Goal: Navigation & Orientation: Find specific page/section

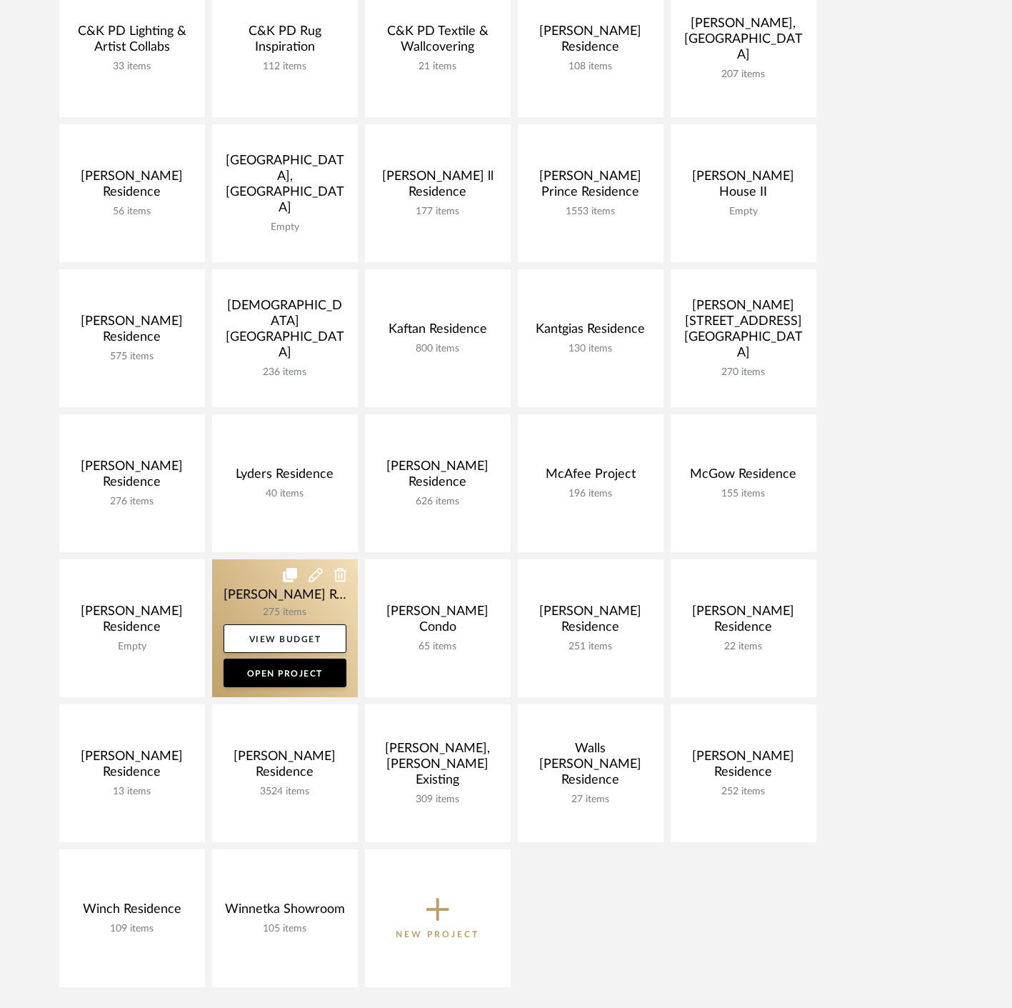
scroll to position [317, 0]
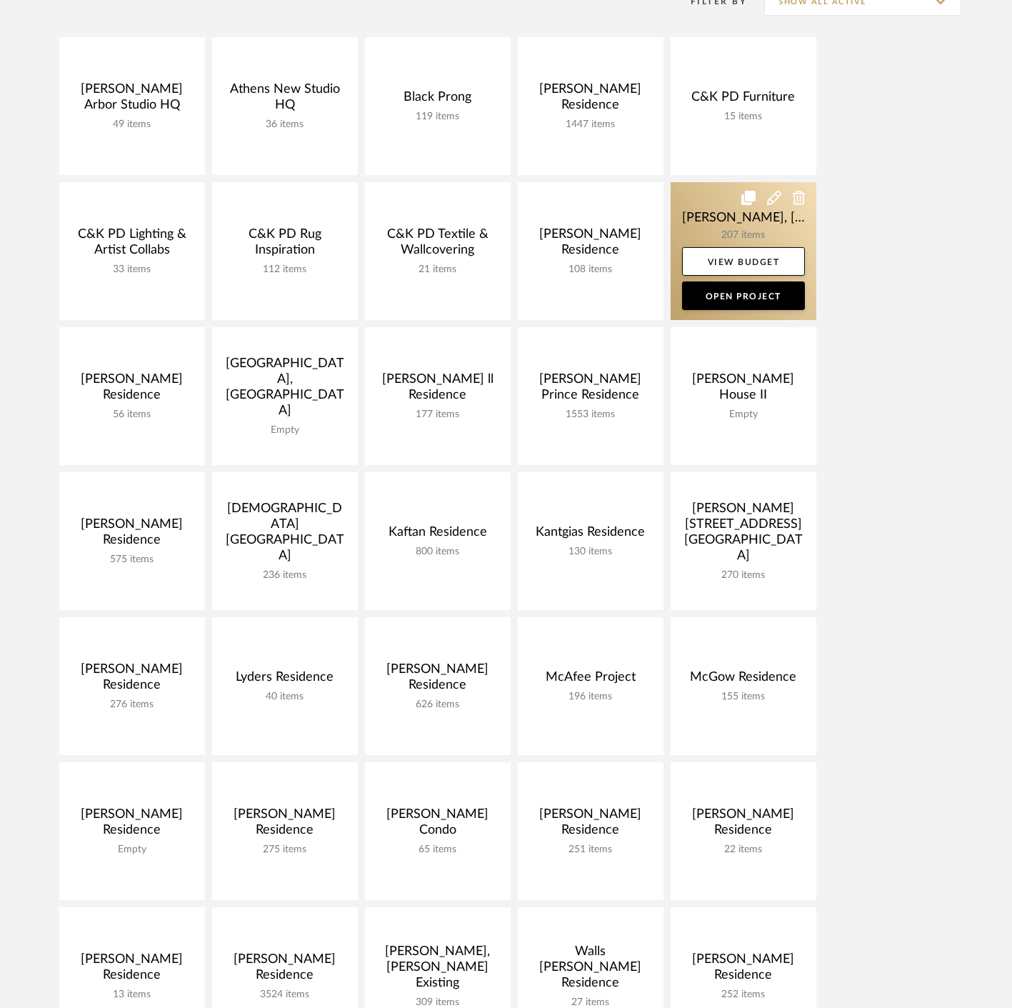
click at [716, 226] on link at bounding box center [744, 251] width 146 height 138
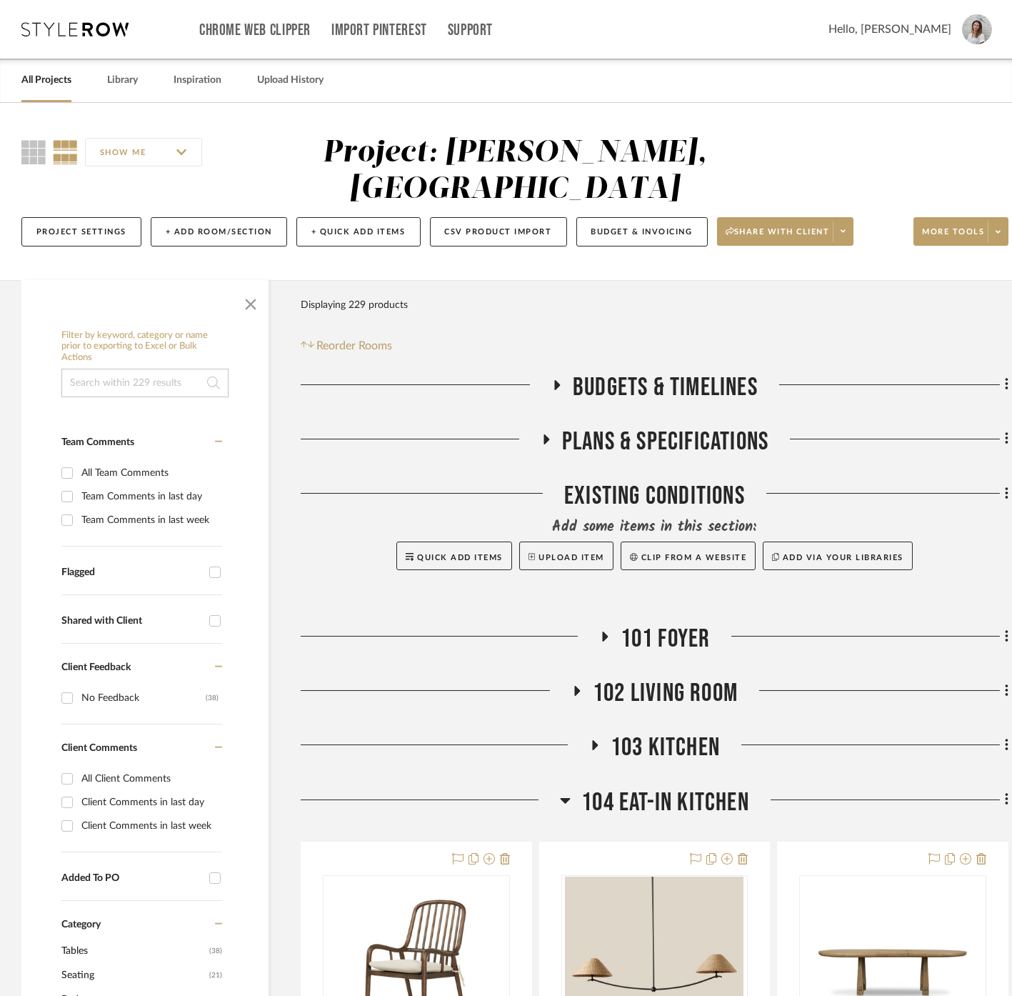
click at [242, 284] on span "button" at bounding box center [251, 301] width 34 height 34
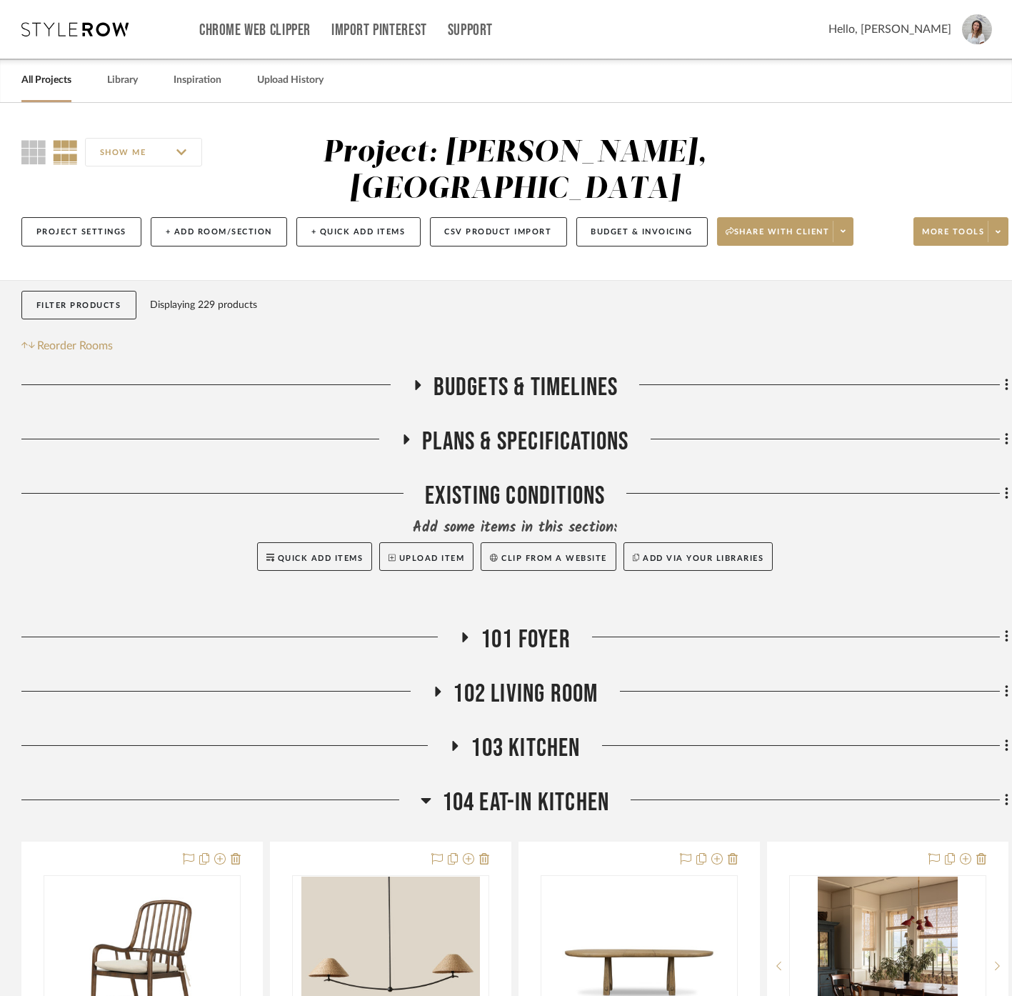
click at [553, 787] on span "104 Eat-In Kitchen" at bounding box center [526, 802] width 168 height 31
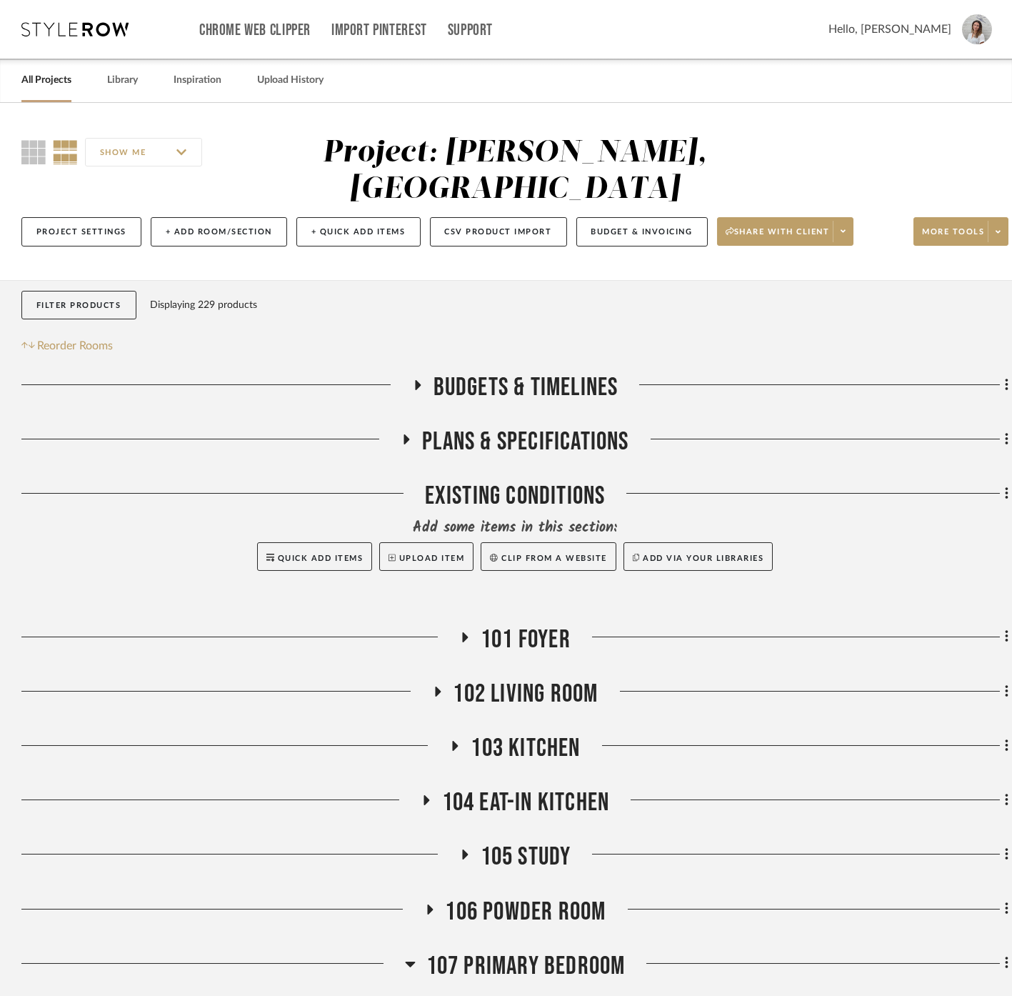
click at [548, 733] on span "103 Kitchen" at bounding box center [525, 748] width 109 height 31
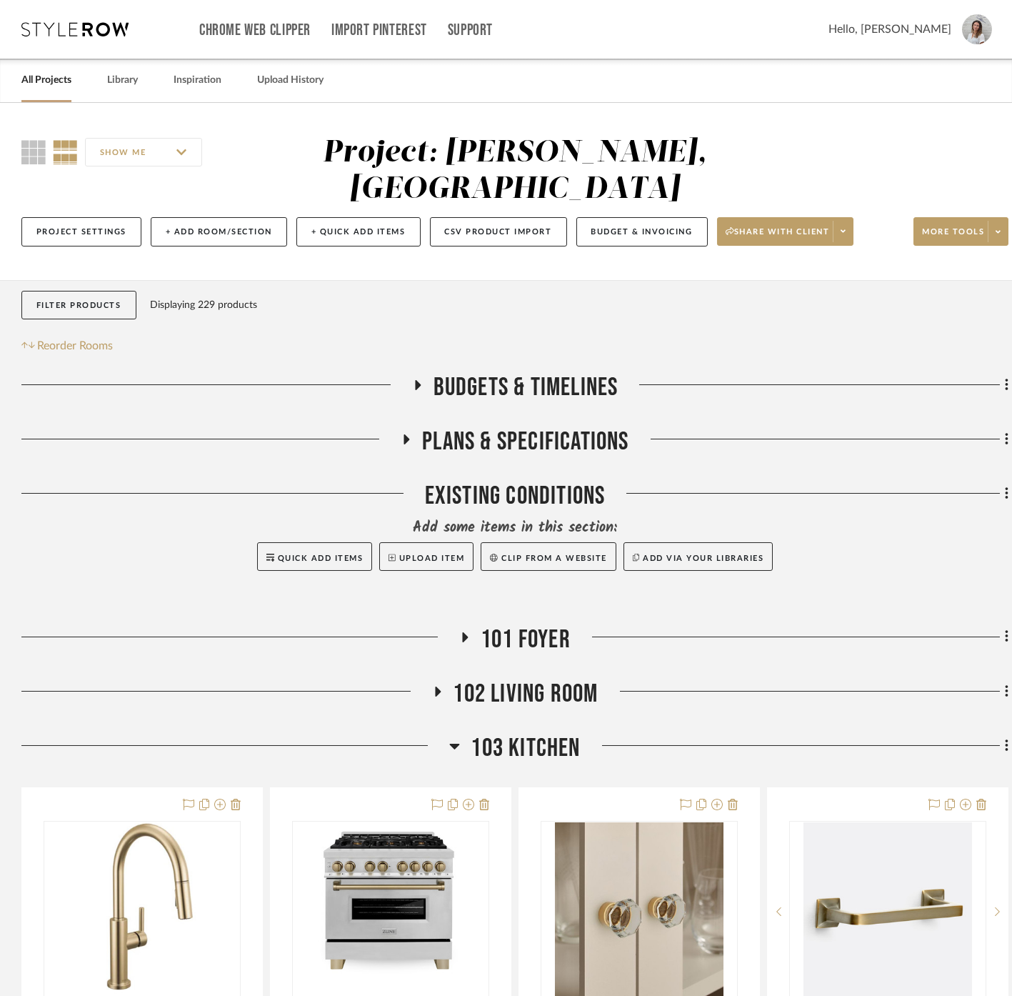
scroll to position [555, 0]
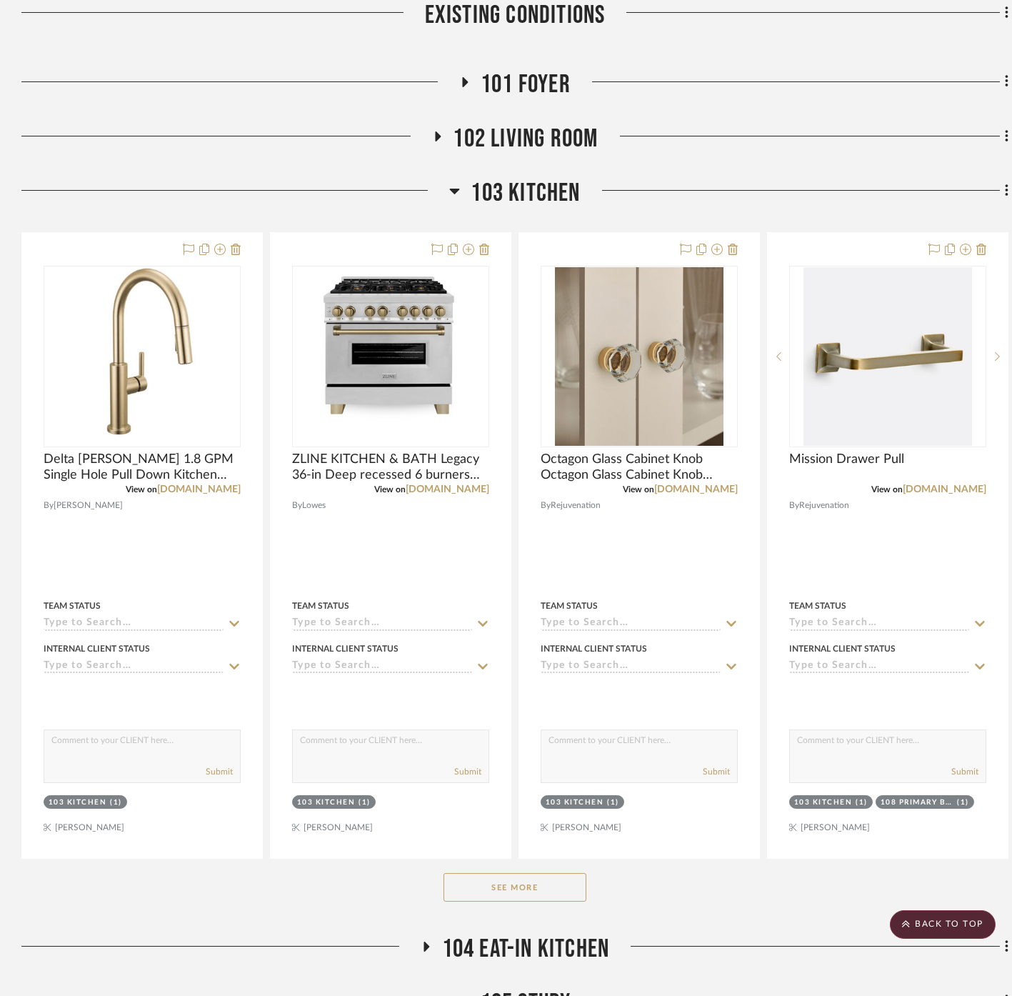
click at [508, 873] on button "See More" at bounding box center [515, 887] width 143 height 29
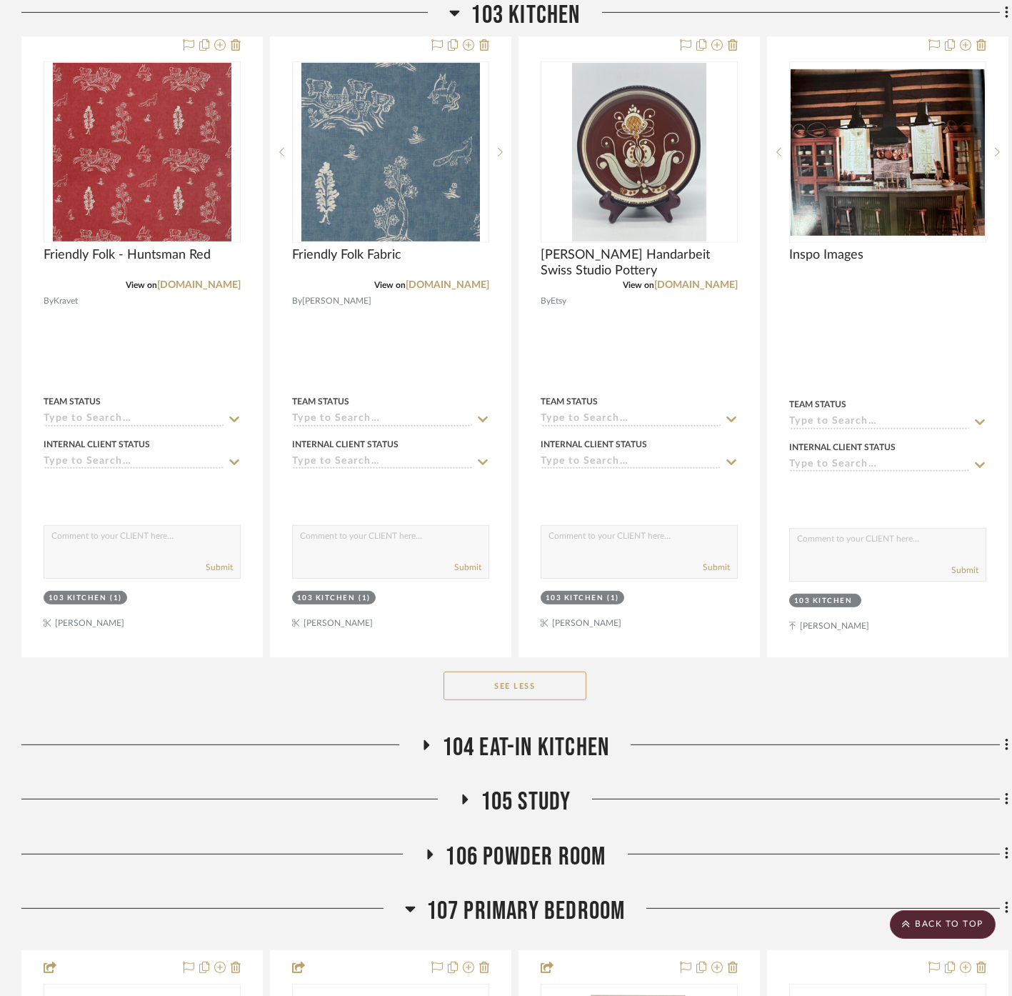
scroll to position [4761, 0]
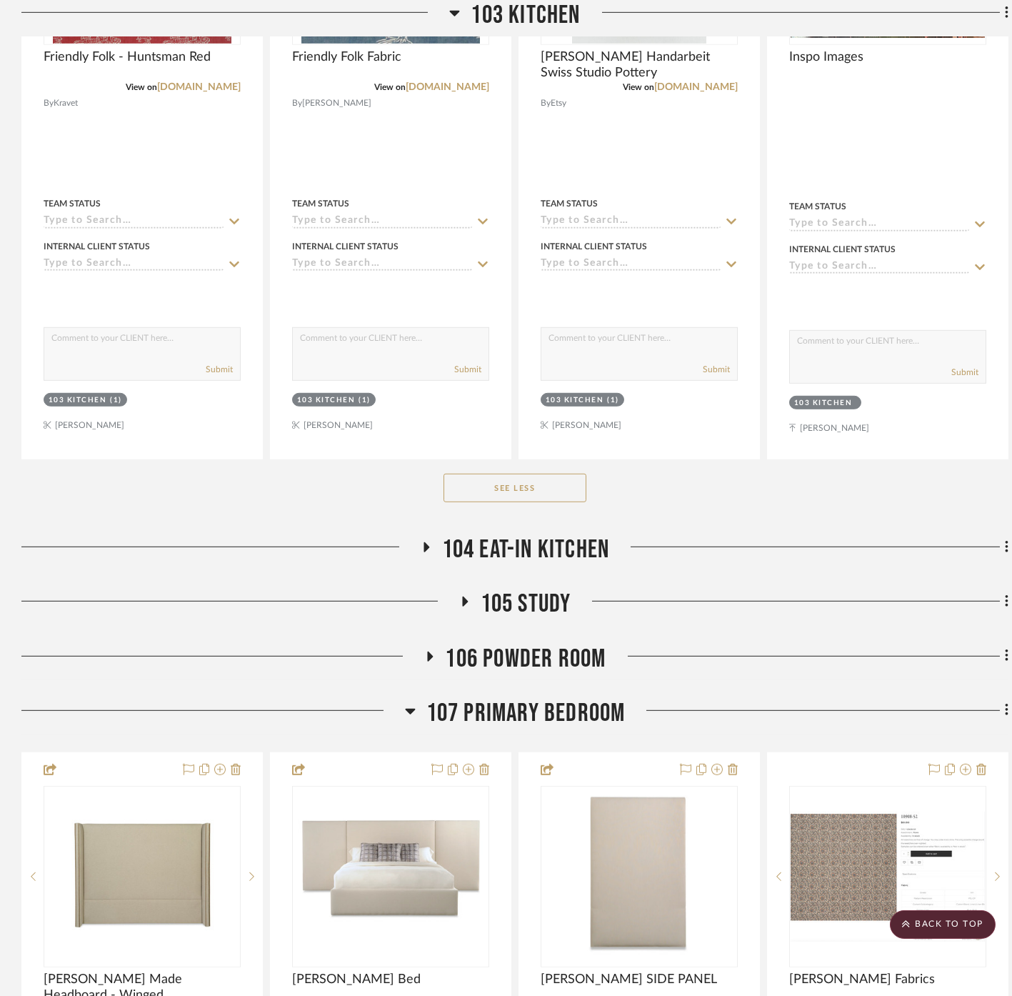
click at [546, 698] on span "107 Primary Bedroom" at bounding box center [525, 713] width 199 height 31
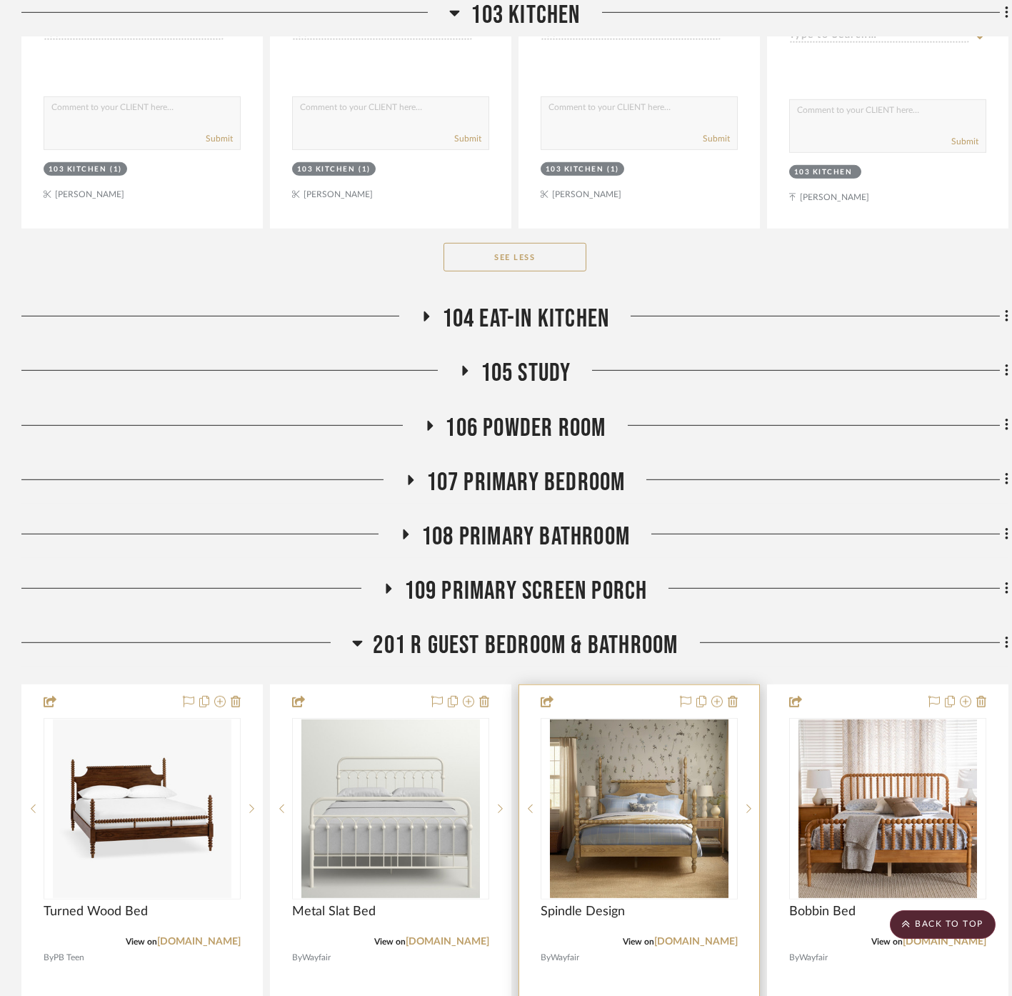
scroll to position [5316, 0]
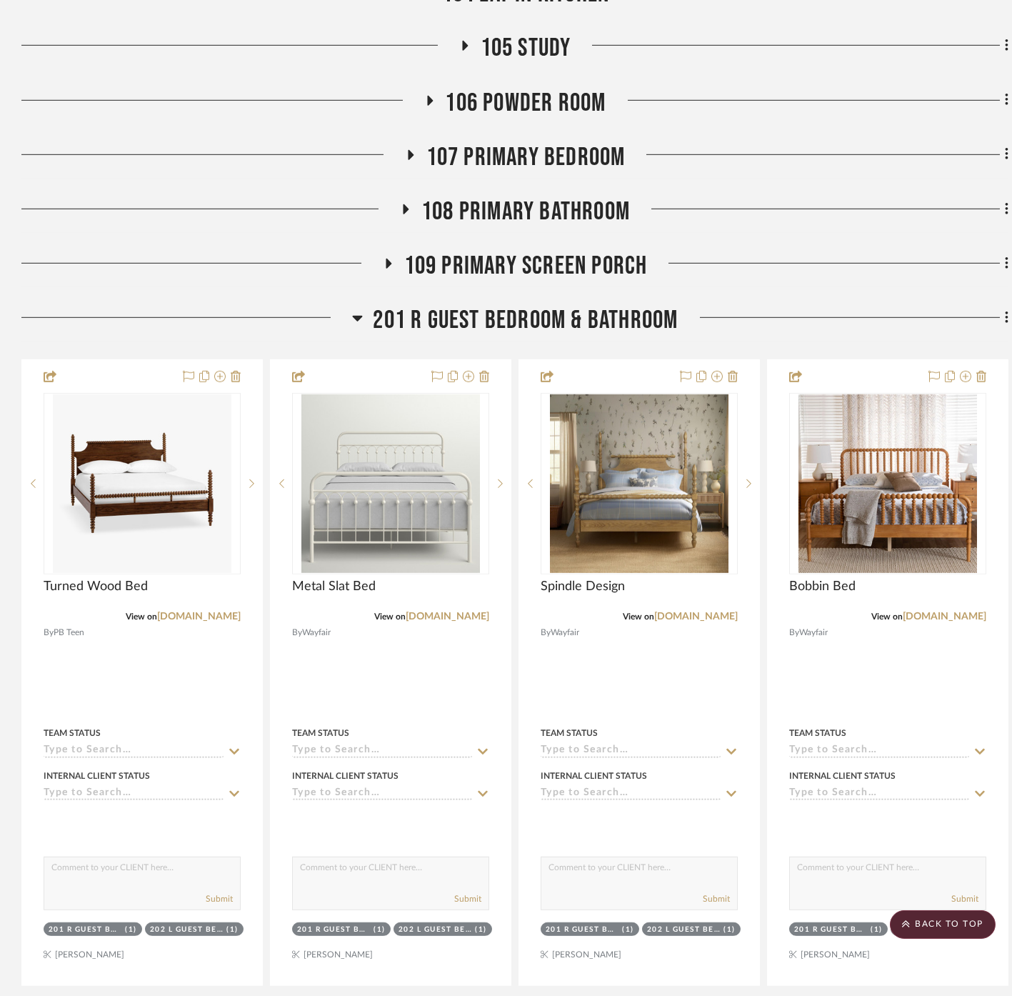
click at [638, 305] on span "201 R Guest Bedroom & Bathroom" at bounding box center [526, 320] width 305 height 31
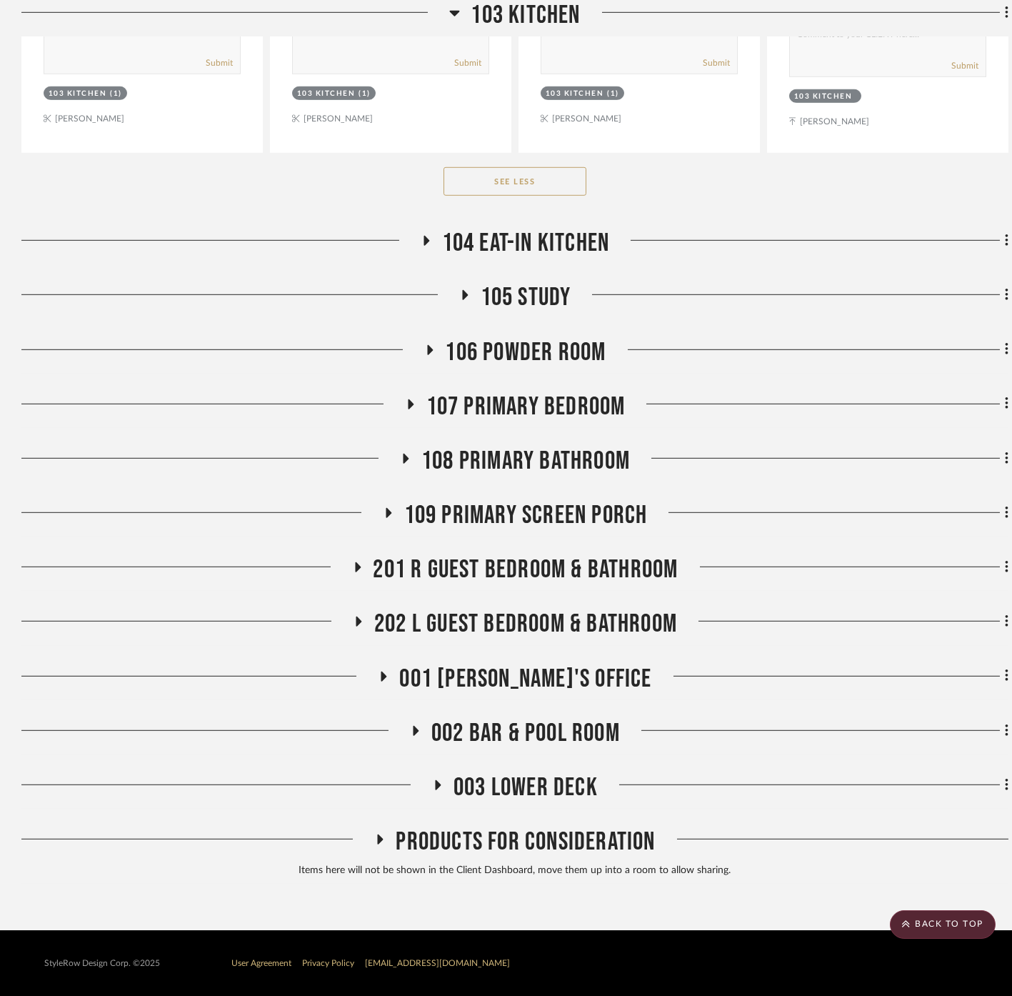
scroll to position [5024, 0]
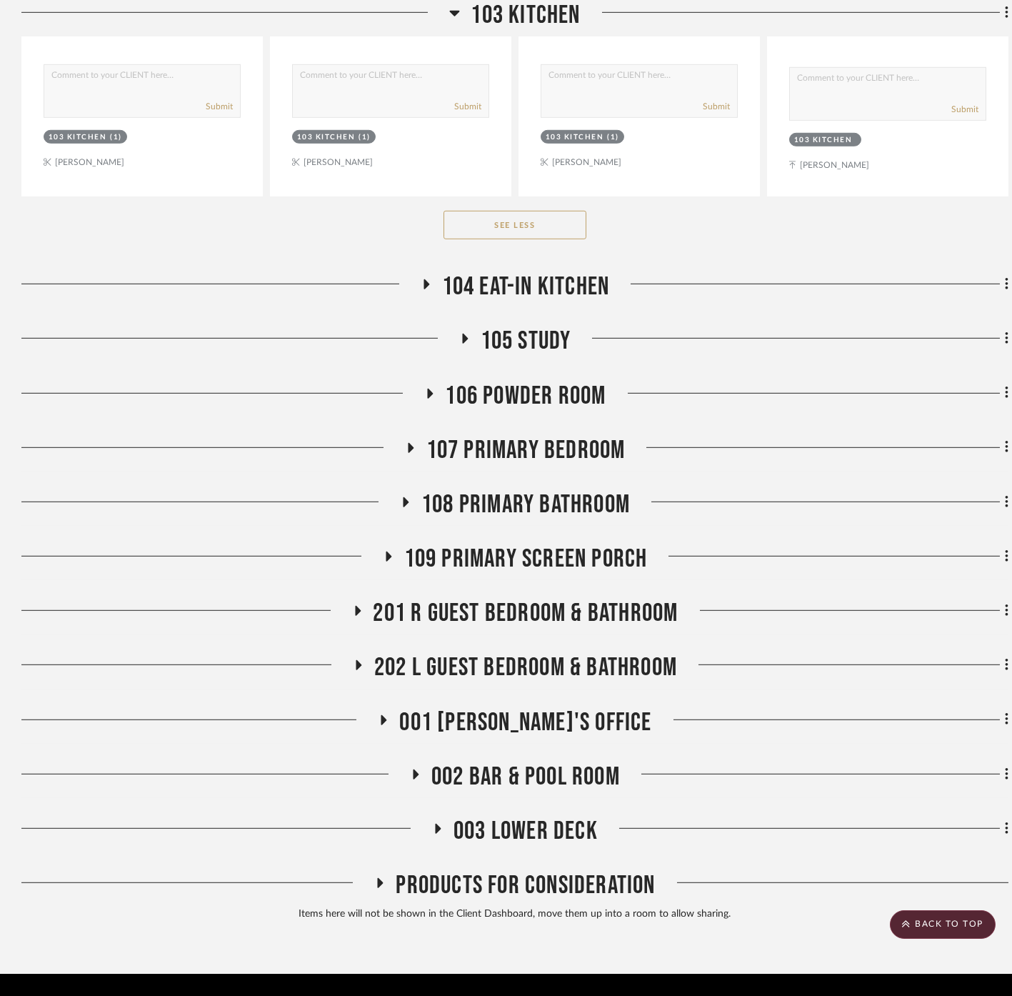
click at [527, 761] on span "002 Bar & Pool Room" at bounding box center [525, 776] width 189 height 31
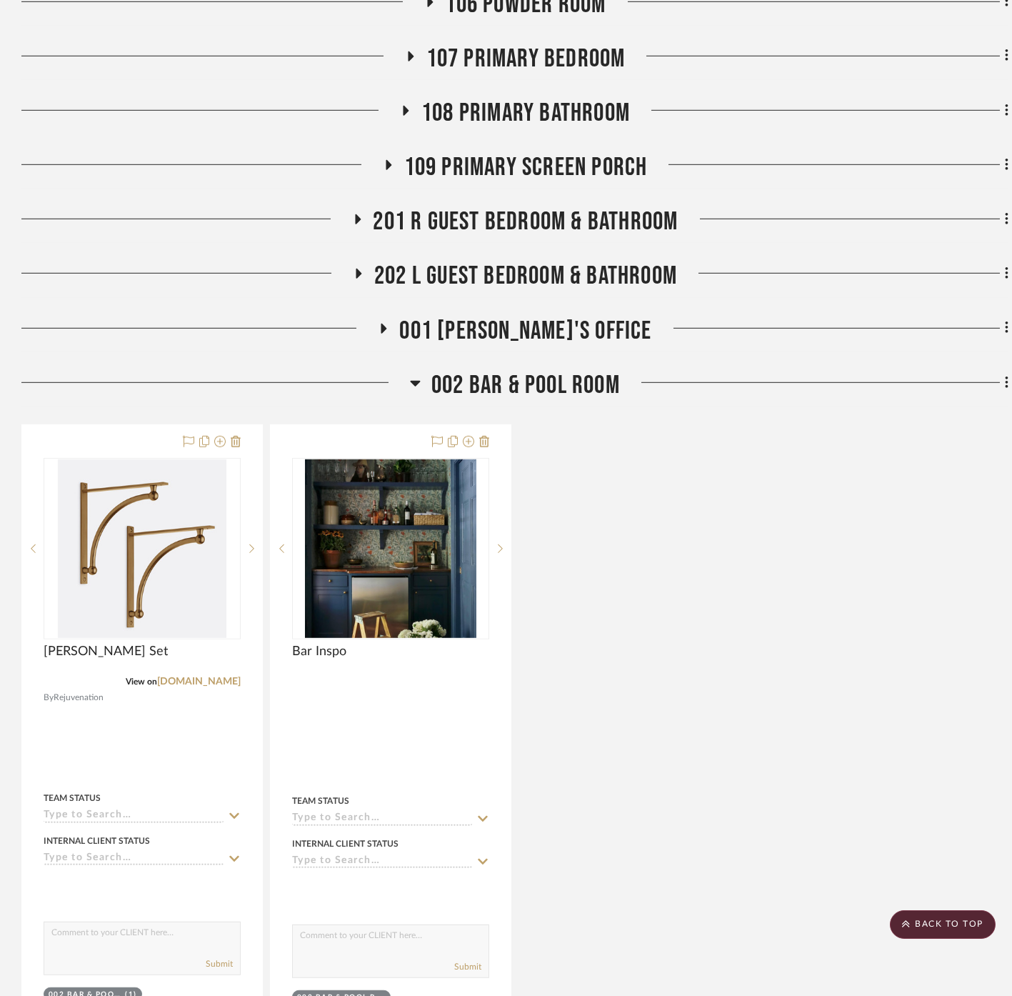
scroll to position [5316, 0]
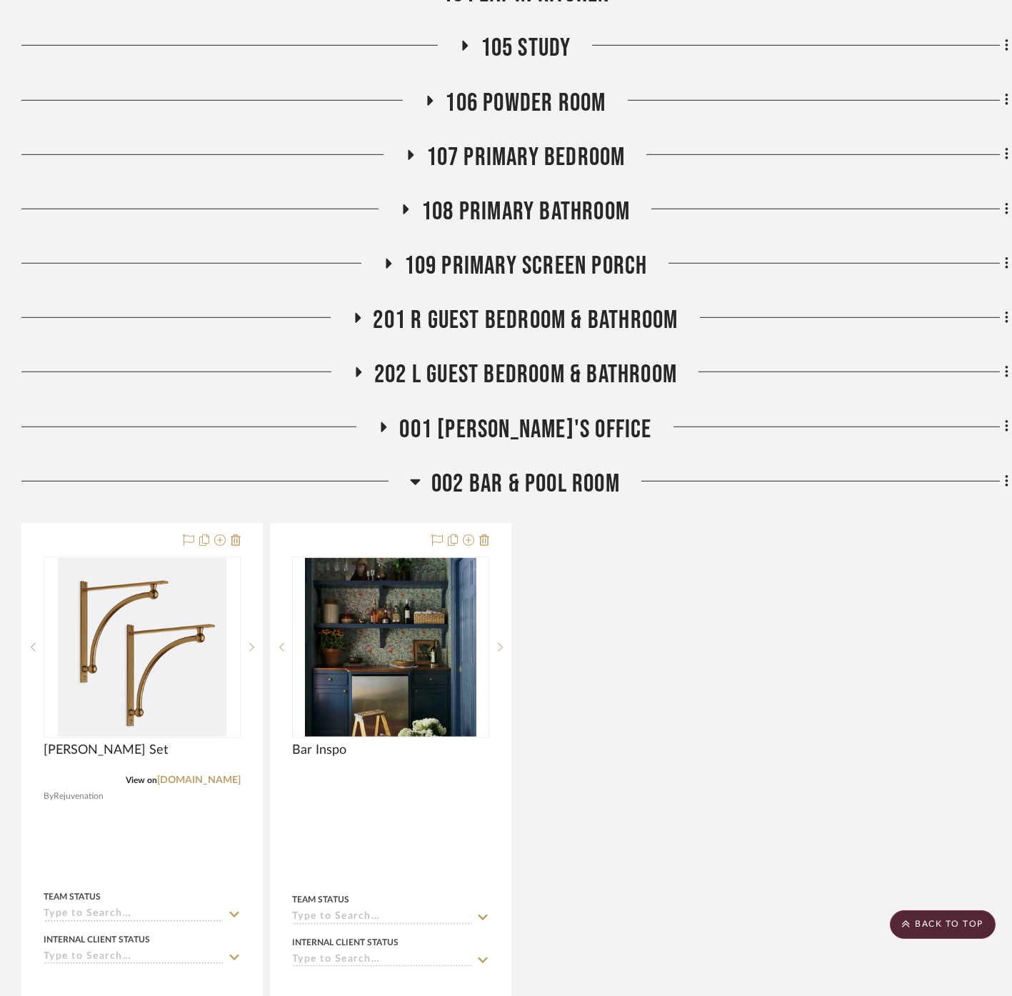
click at [508, 469] on span "002 Bar & Pool Room" at bounding box center [525, 484] width 189 height 31
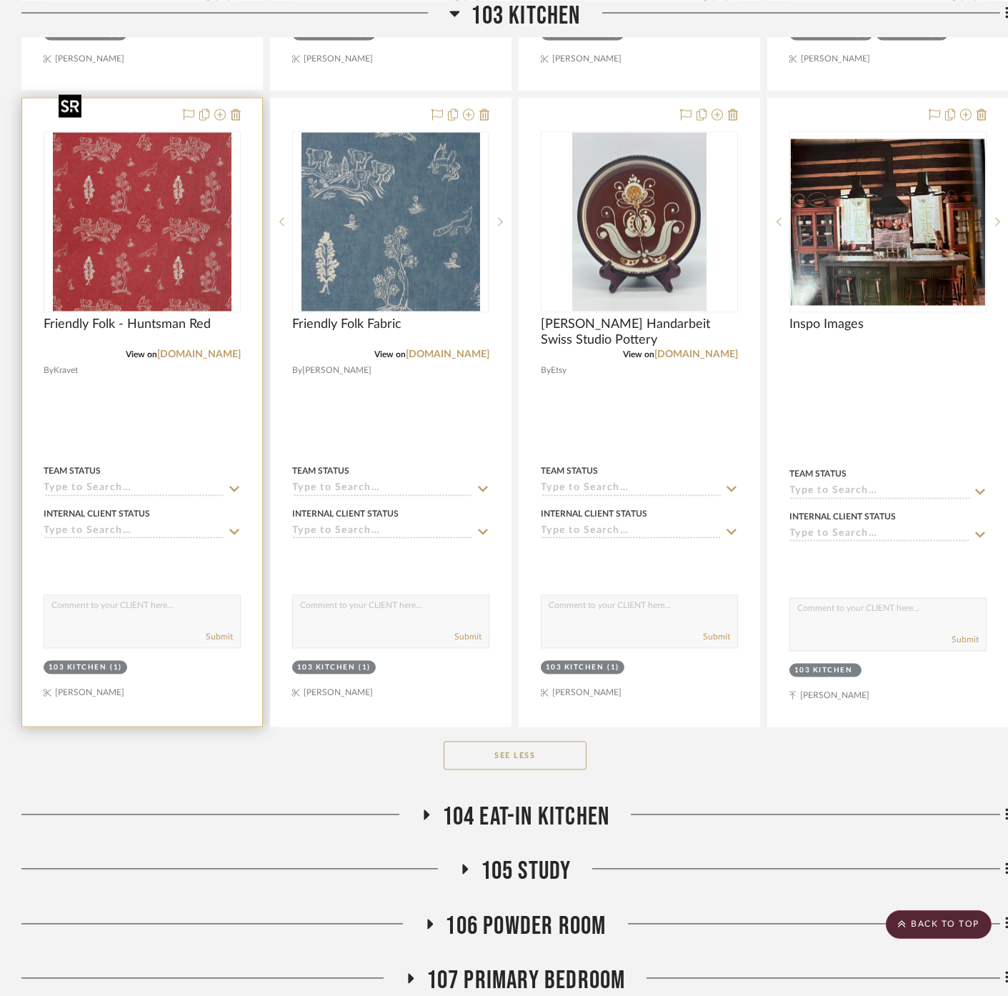
scroll to position [4469, 0]
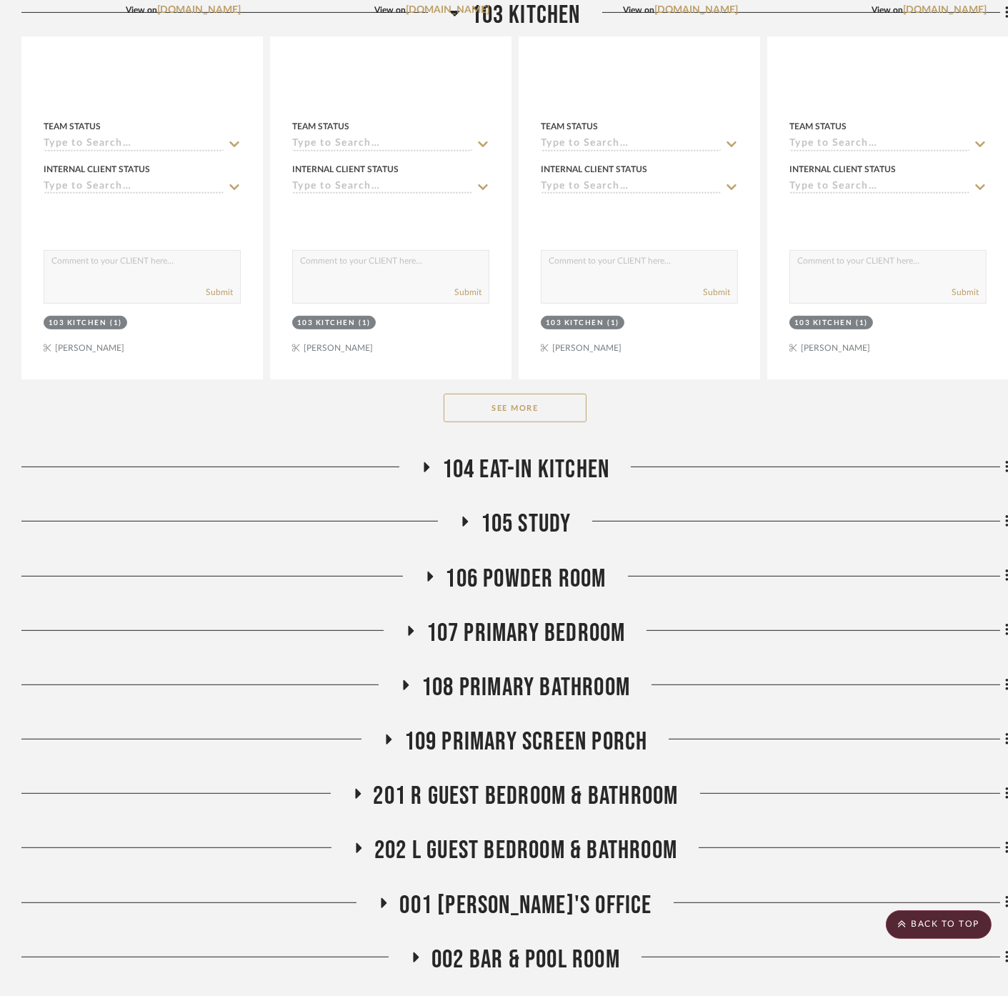
scroll to position [1223, 0]
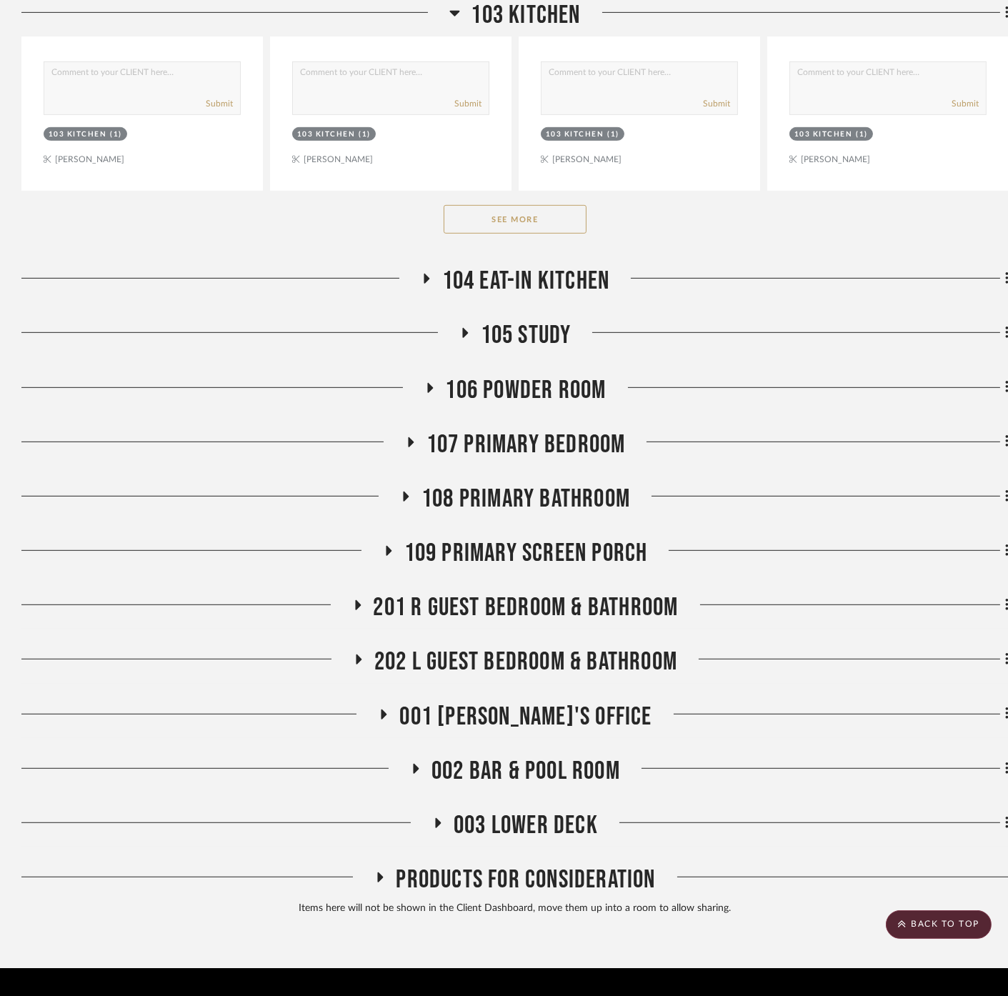
click at [509, 205] on button "See More" at bounding box center [515, 219] width 143 height 29
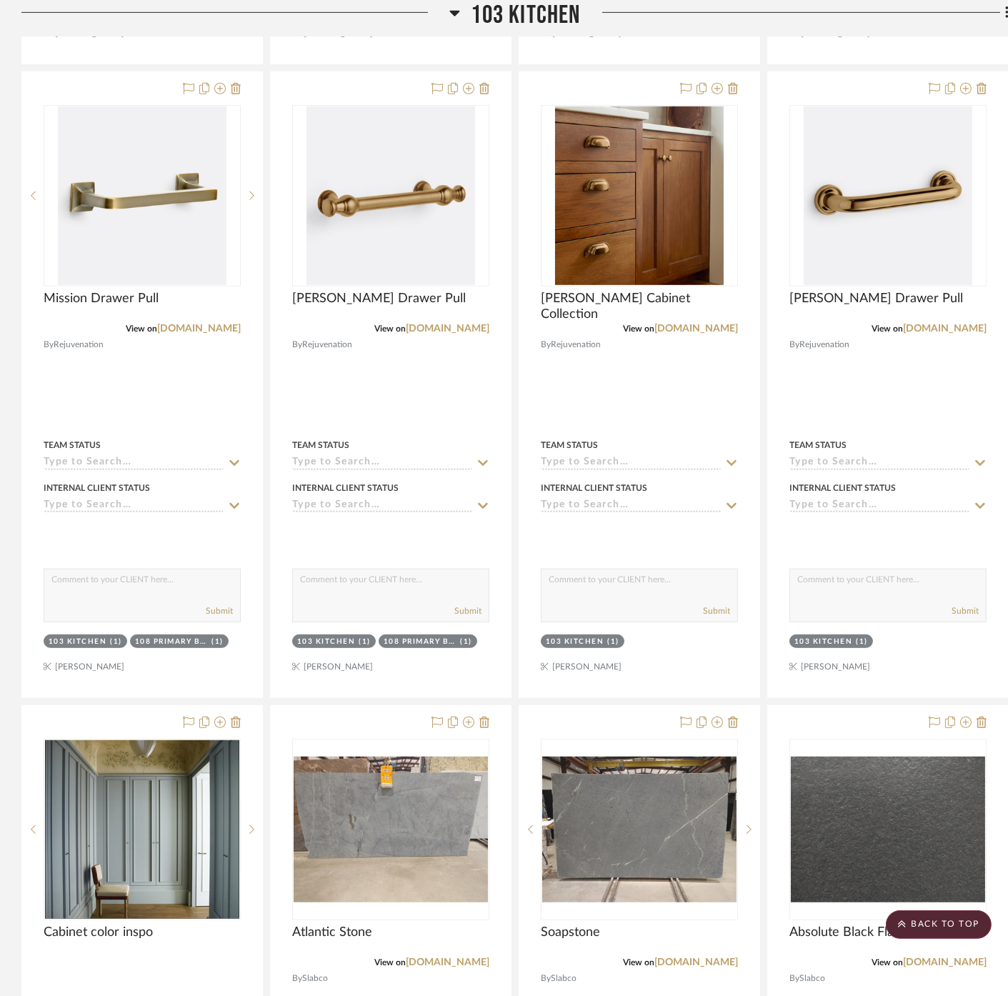
scroll to position [1540, 0]
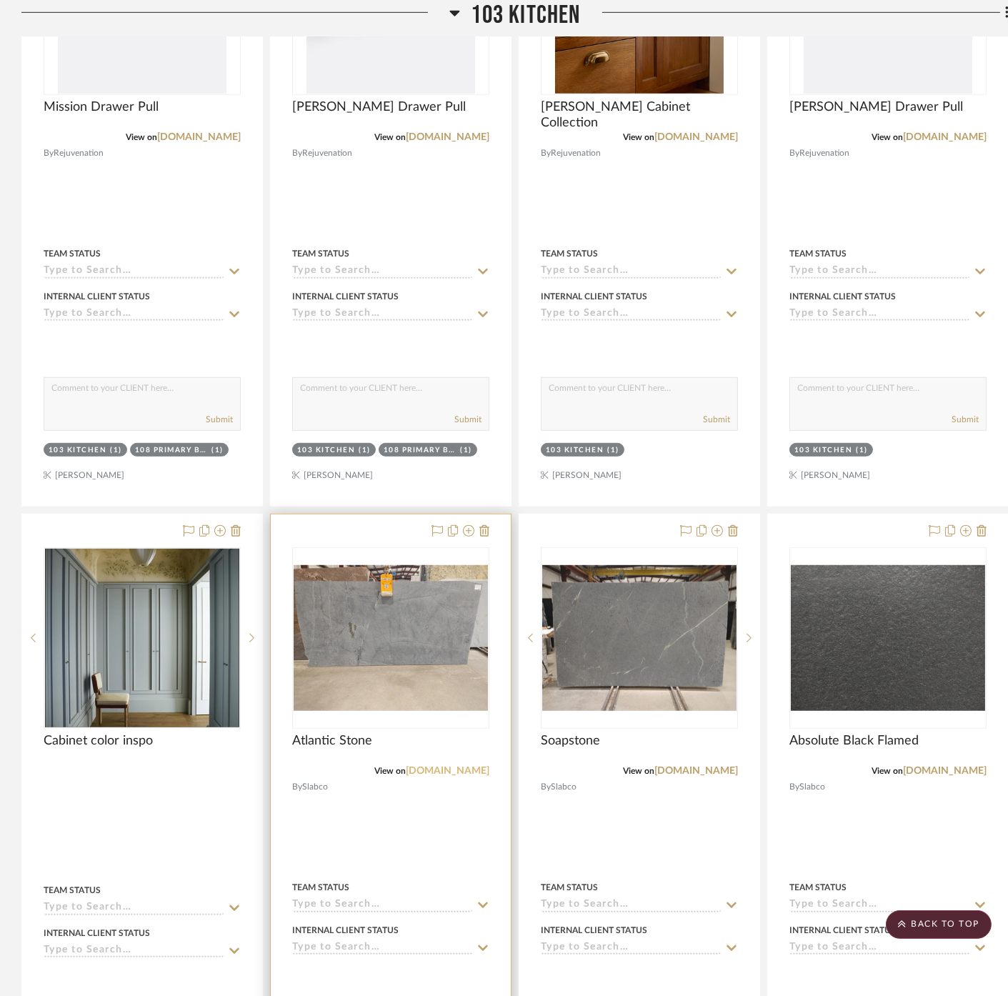
click at [471, 766] on link "[DOMAIN_NAME]" at bounding box center [448, 771] width 84 height 10
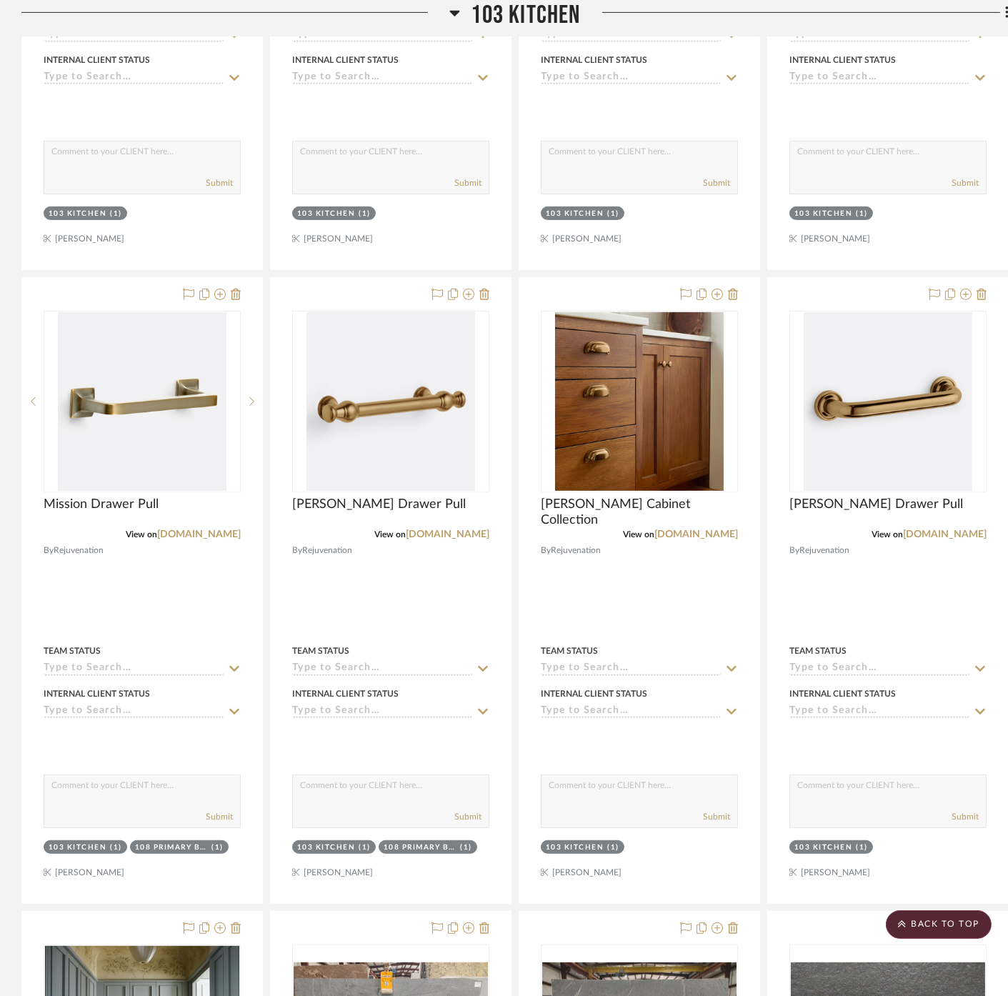
click at [531, 23] on span "103 Kitchen" at bounding box center [525, 15] width 109 height 31
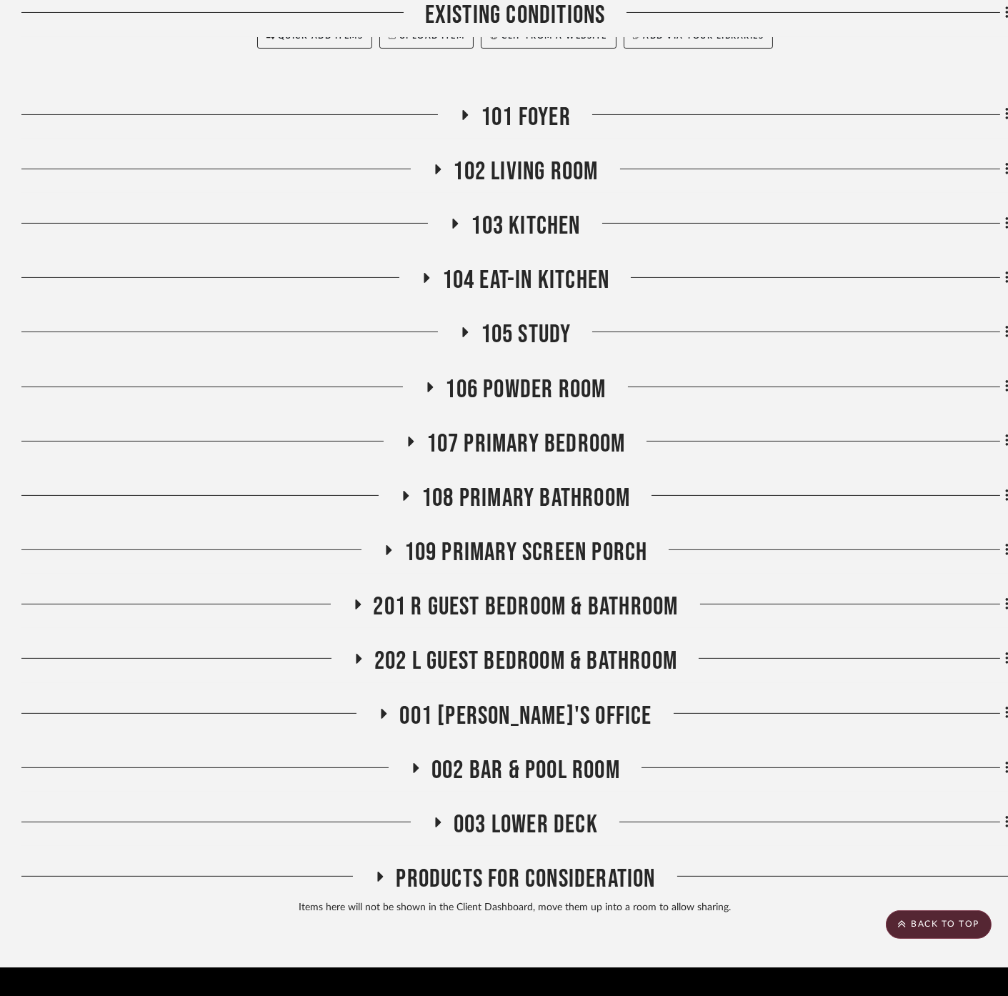
click at [542, 374] on span "106 Powder Room" at bounding box center [526, 389] width 161 height 31
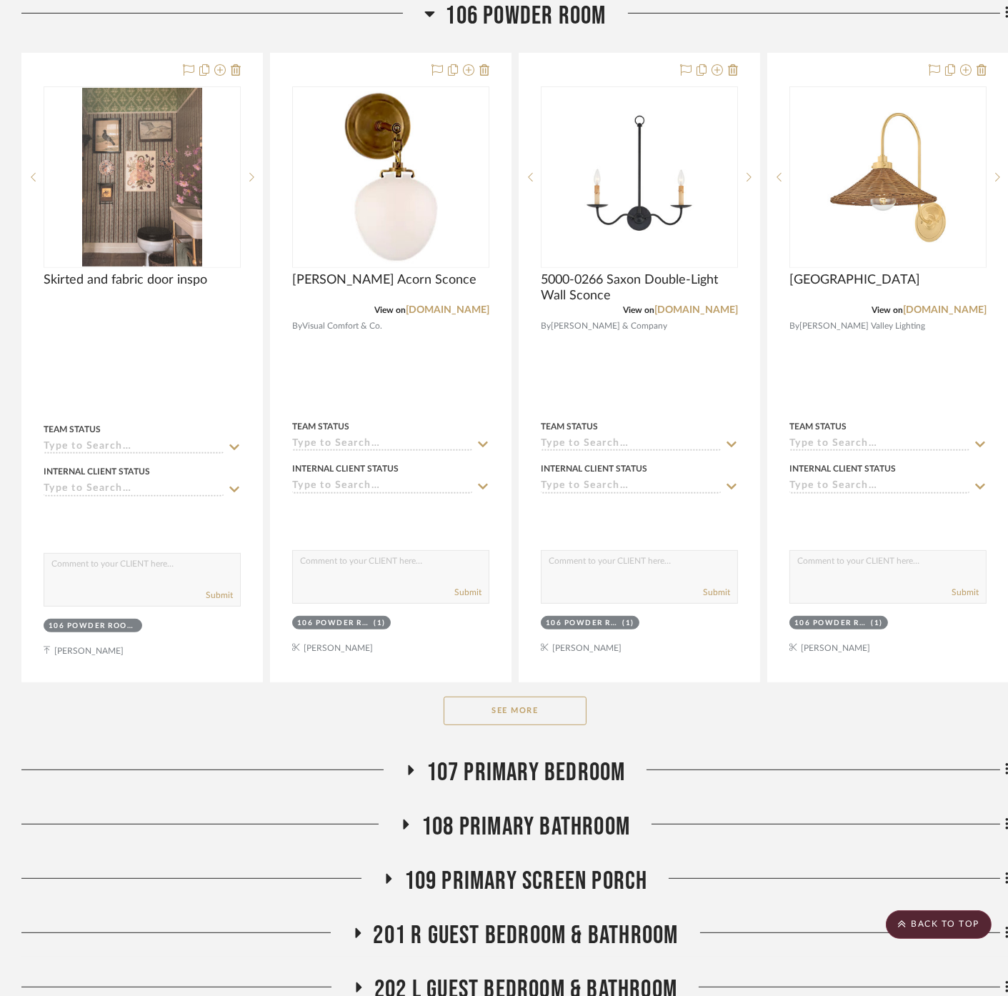
scroll to position [919, 0]
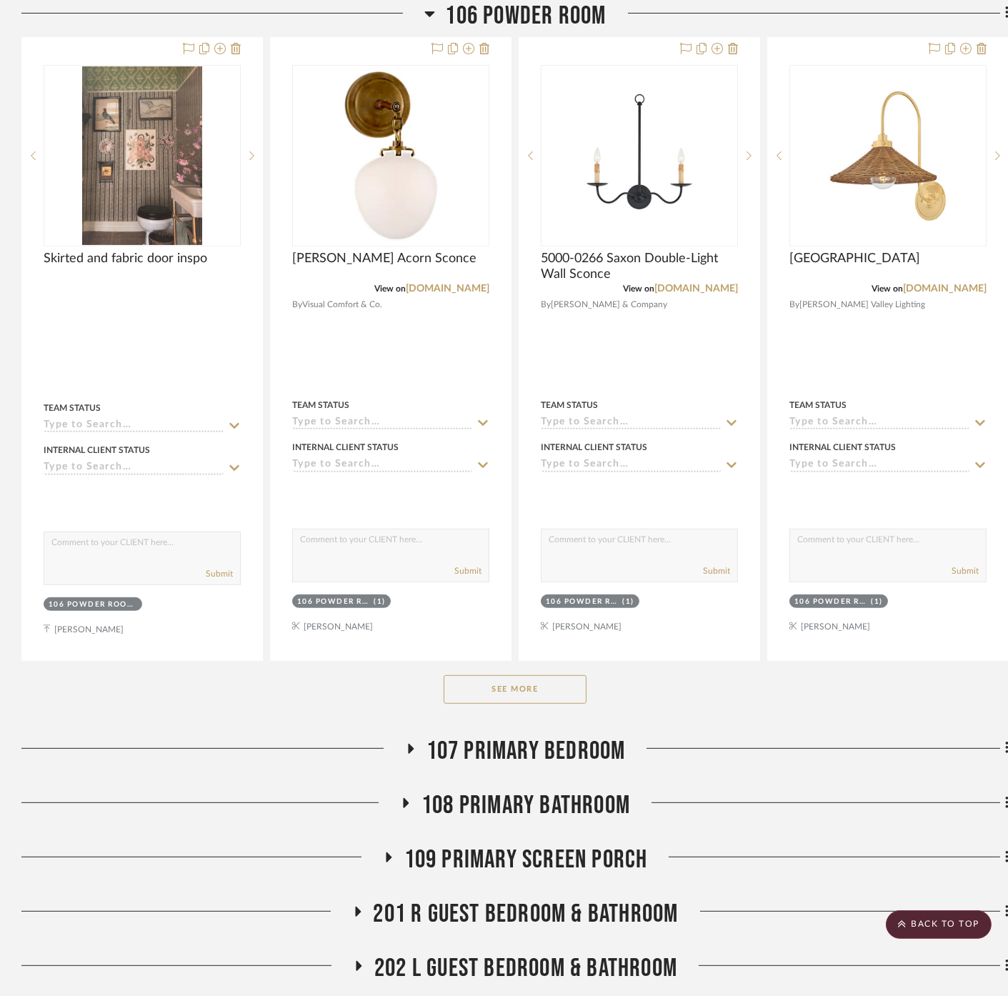
click at [498, 675] on button "See More" at bounding box center [515, 689] width 143 height 29
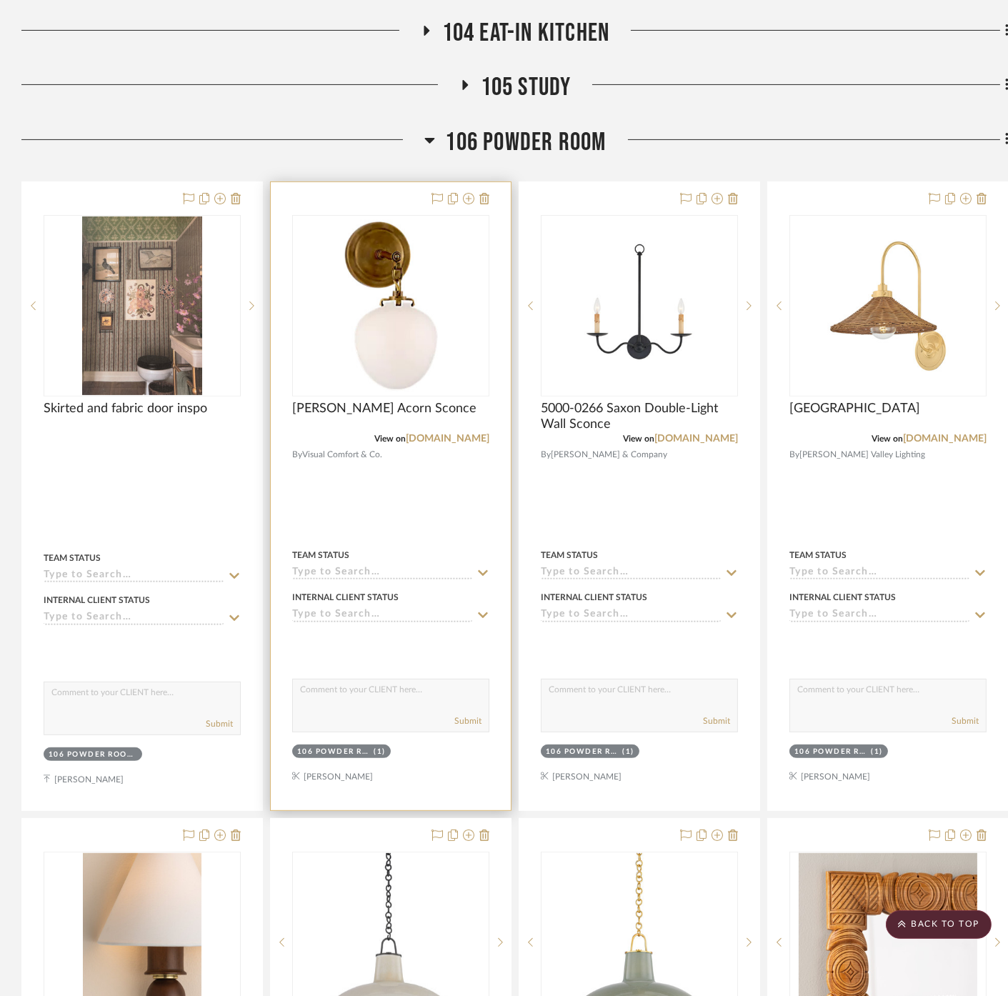
scroll to position [681, 0]
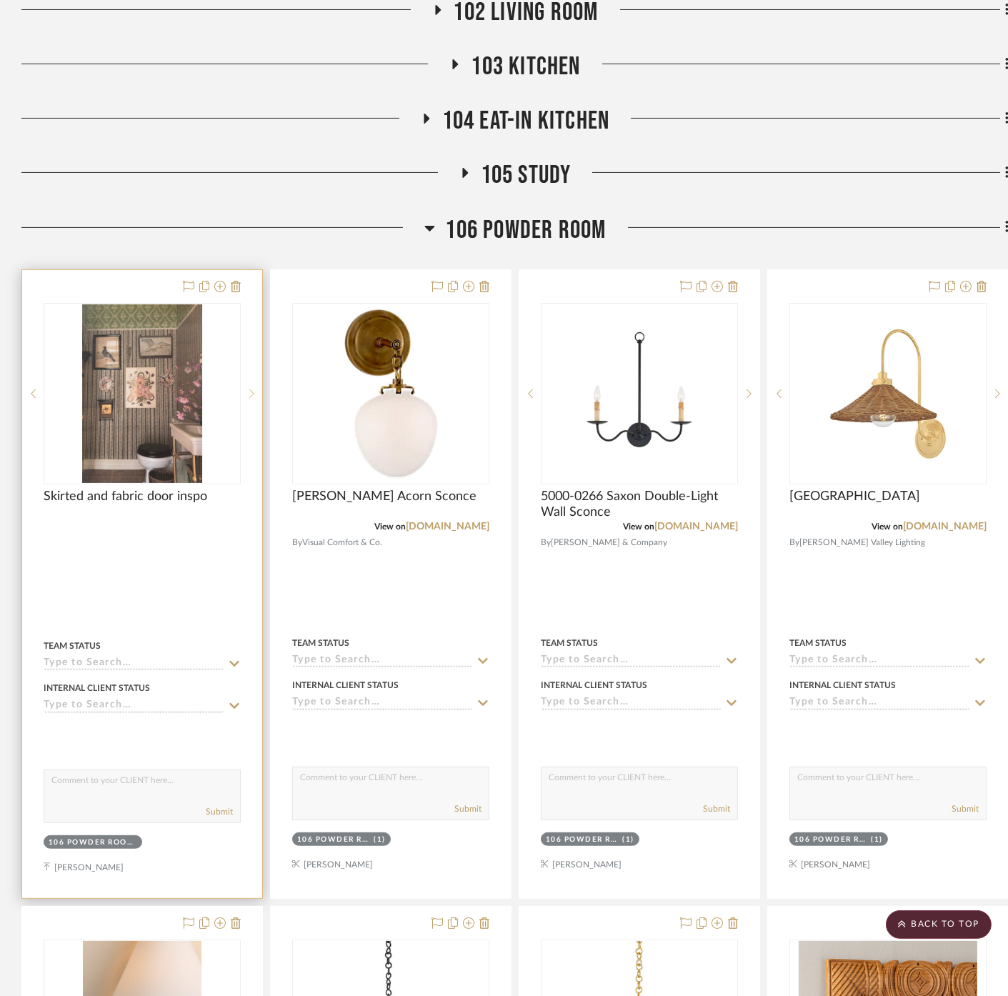
click at [255, 389] on sr-next-btn at bounding box center [251, 394] width 21 height 10
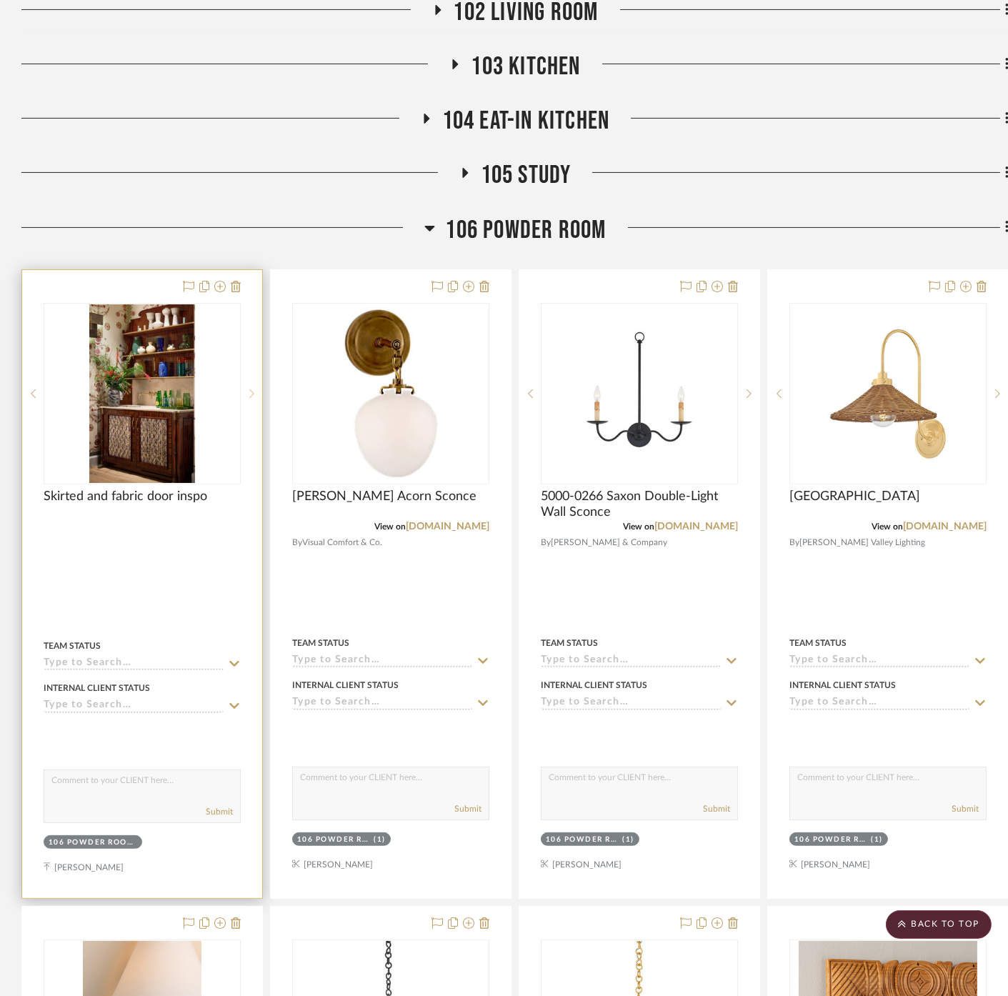
click at [249, 361] on div at bounding box center [251, 393] width 21 height 181
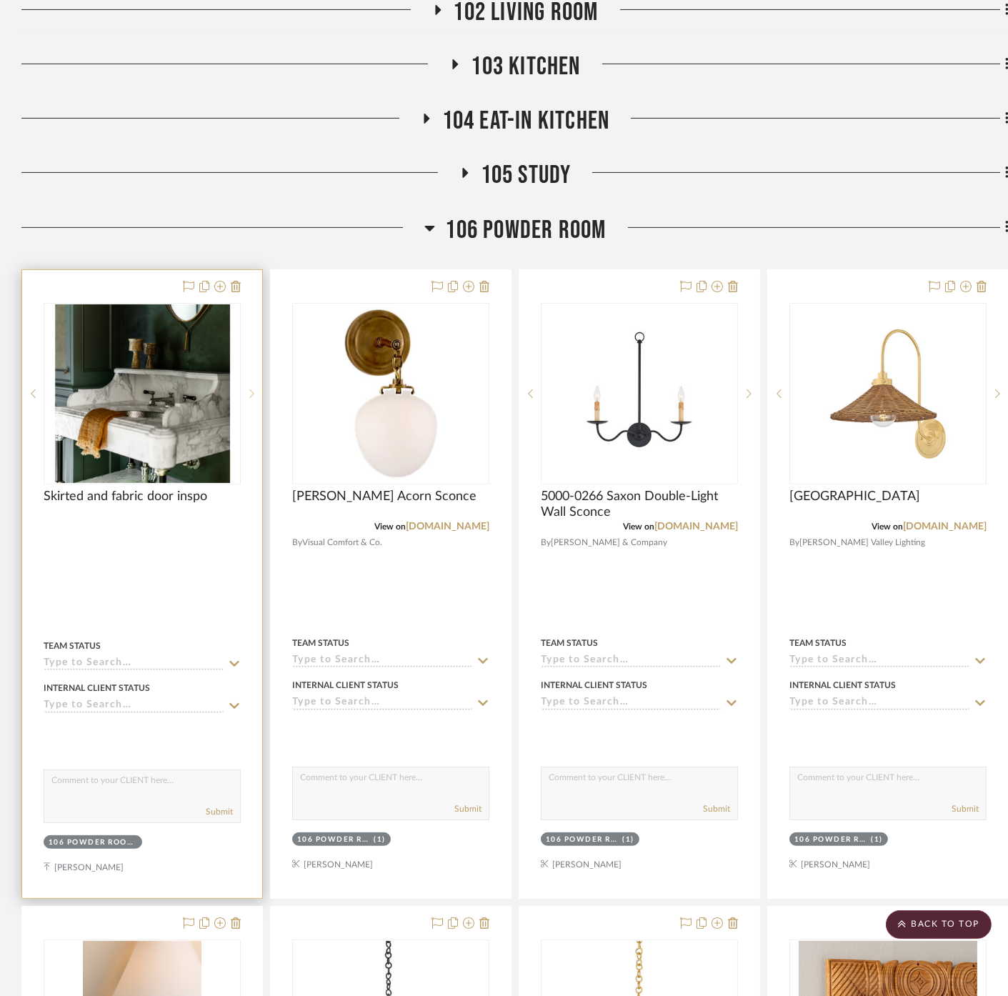
click at [249, 361] on div at bounding box center [251, 393] width 21 height 181
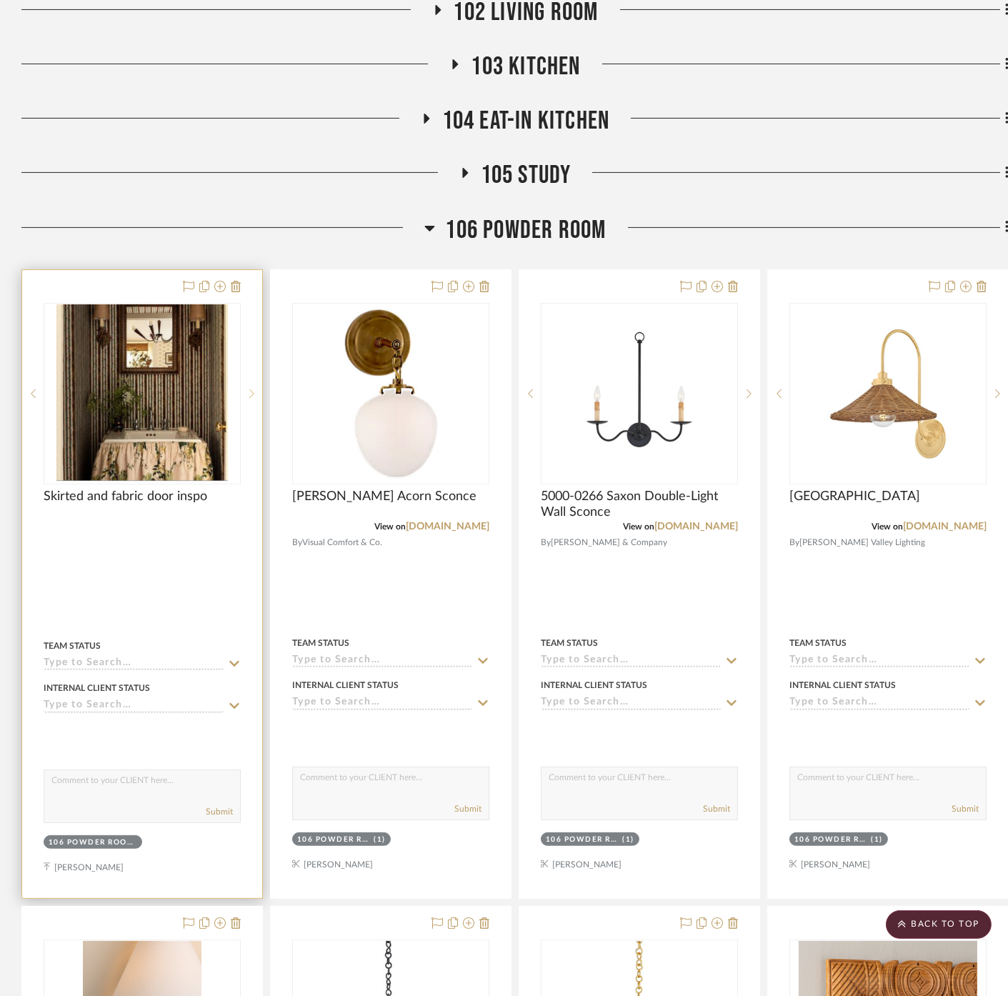
click at [249, 361] on div at bounding box center [251, 393] width 21 height 181
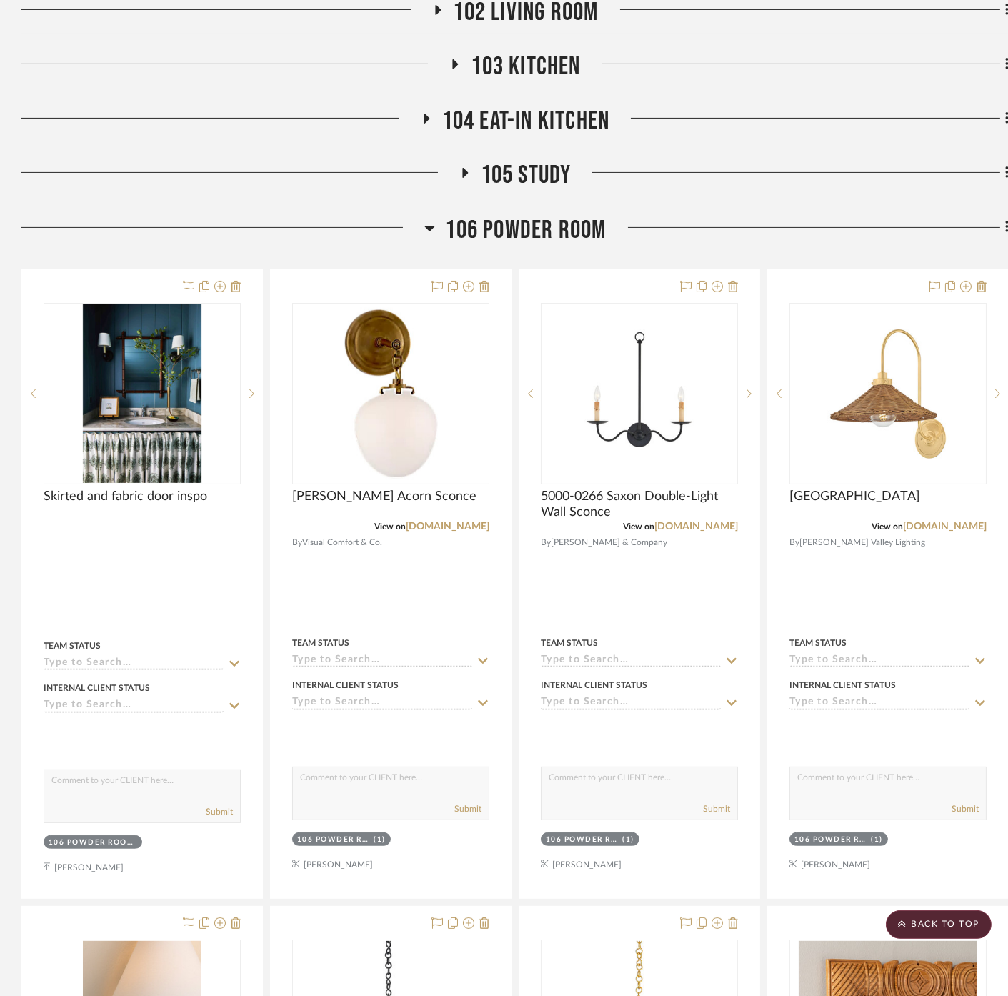
click at [570, 215] on span "106 Powder Room" at bounding box center [526, 230] width 161 height 31
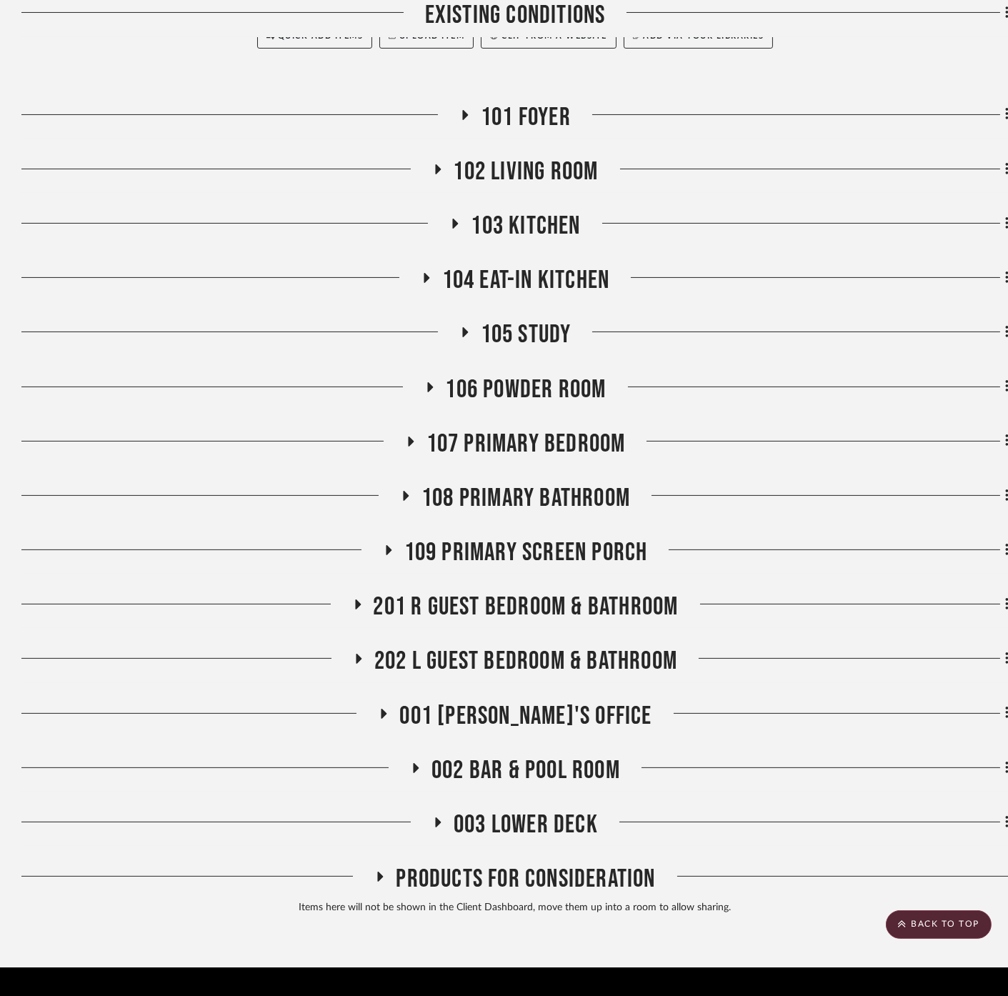
click at [530, 374] on span "106 Powder Room" at bounding box center [526, 389] width 161 height 31
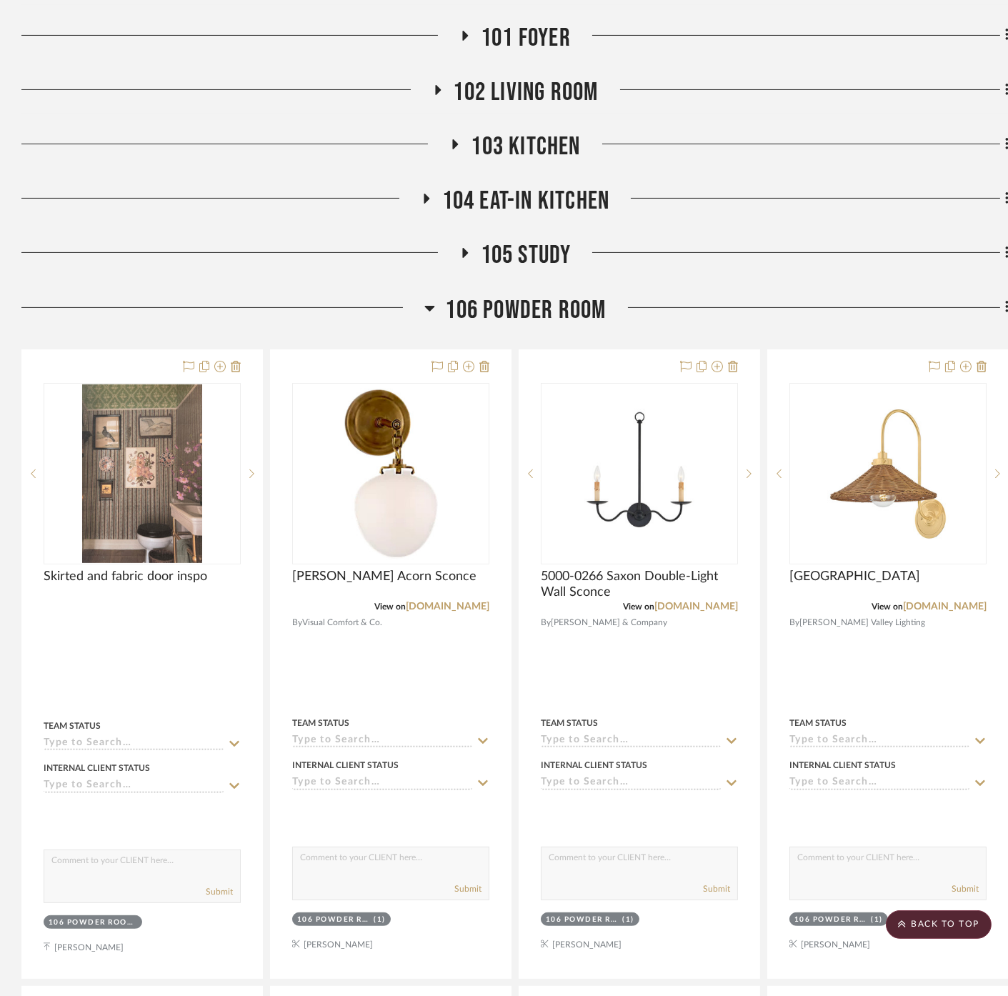
click at [518, 295] on span "106 Powder Room" at bounding box center [526, 310] width 161 height 31
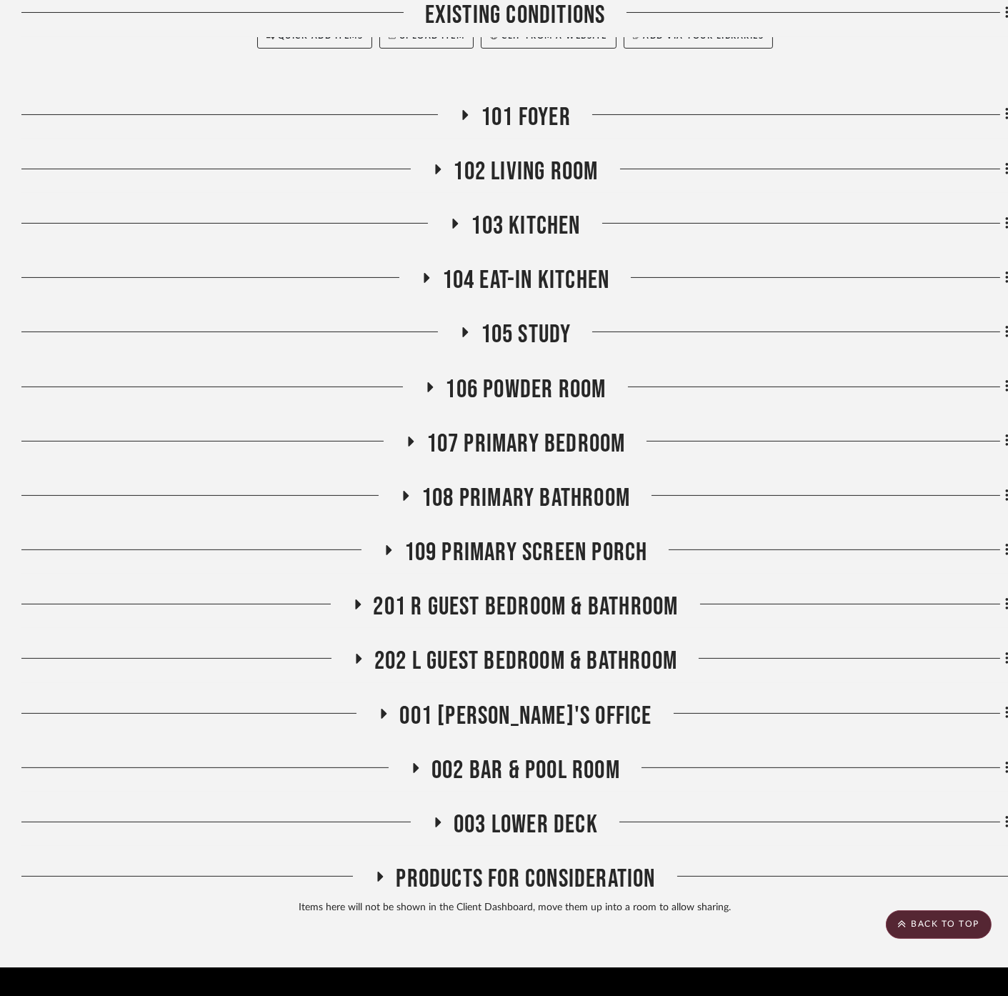
click at [534, 429] on span "107 Primary Bedroom" at bounding box center [525, 444] width 199 height 31
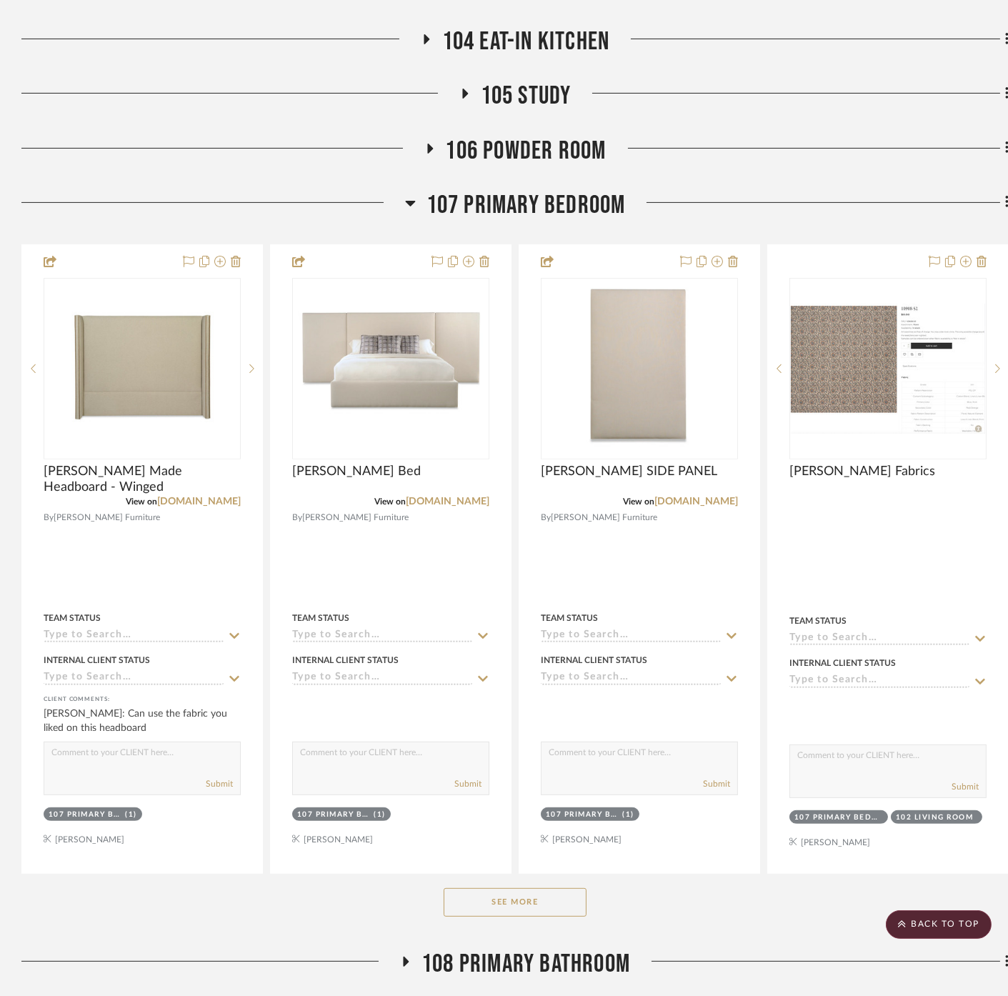
scroll to position [1226, 0]
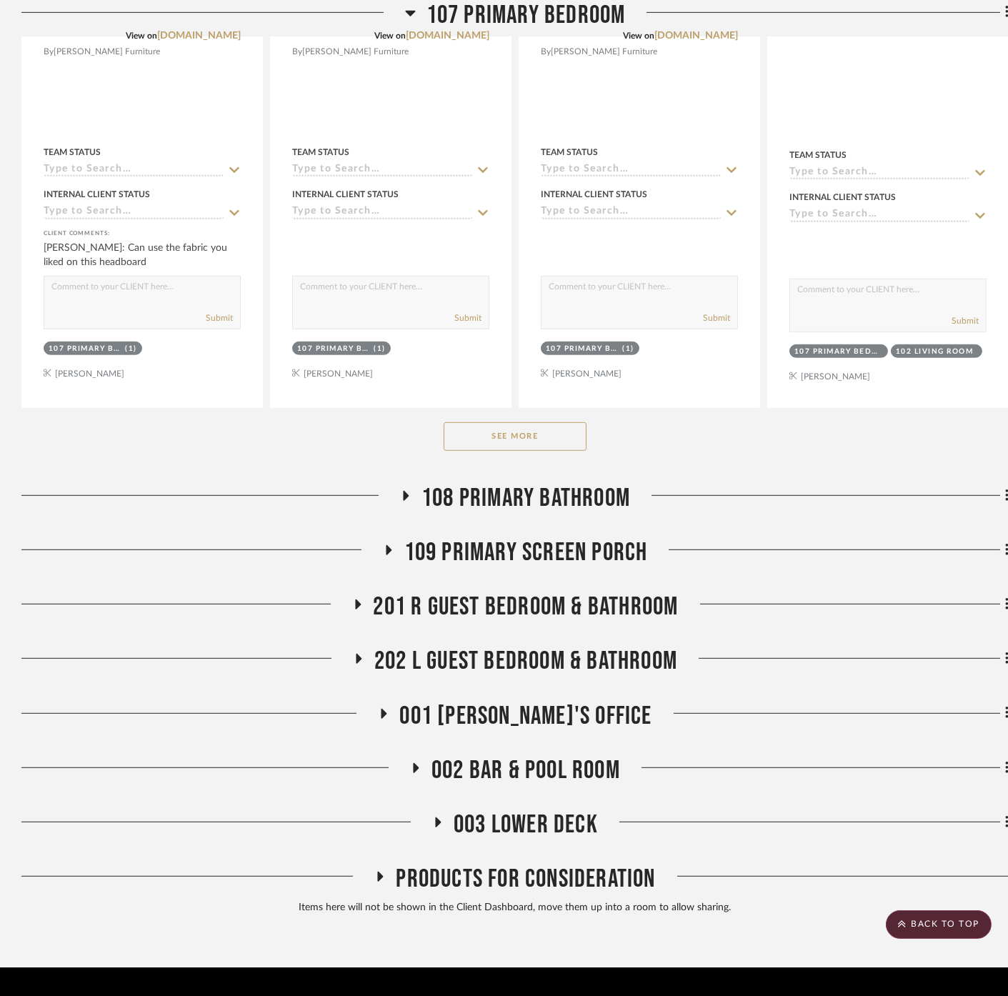
click at [495, 422] on button "See More" at bounding box center [515, 436] width 143 height 29
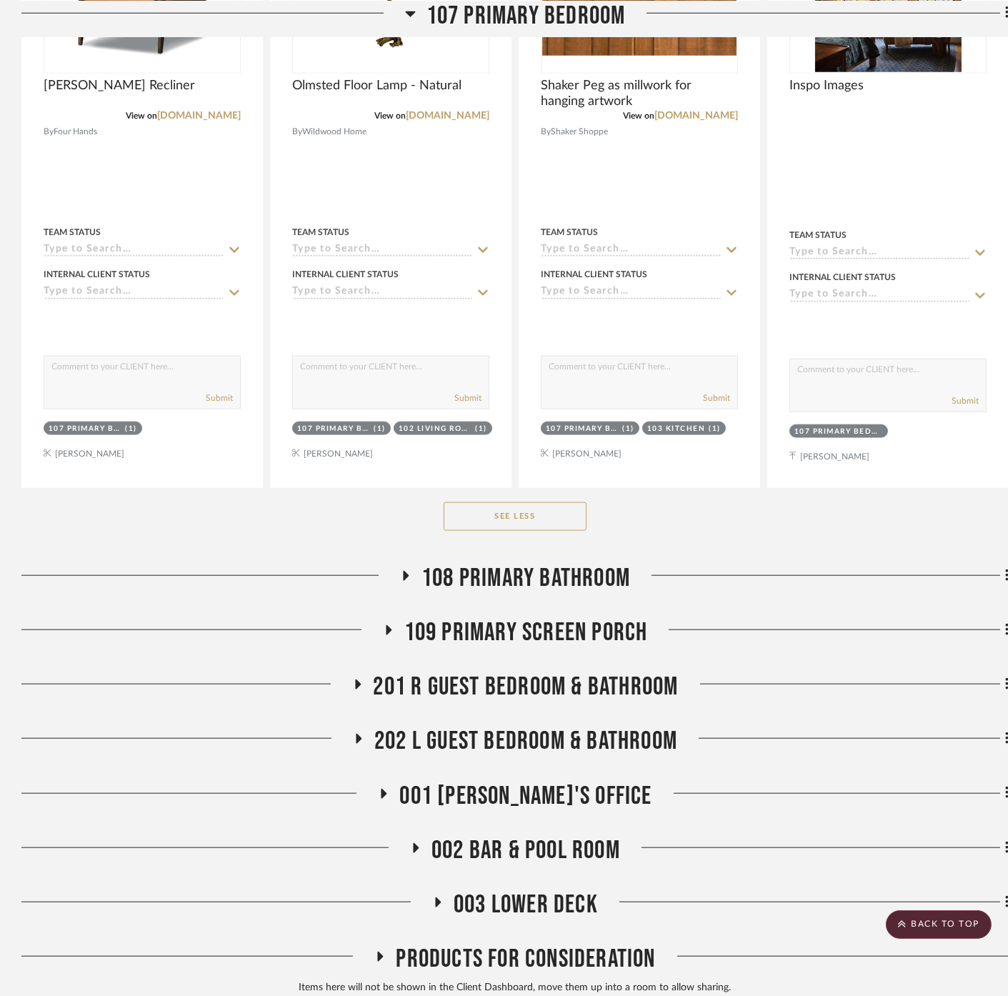
click at [496, 502] on button "See Less" at bounding box center [515, 516] width 143 height 29
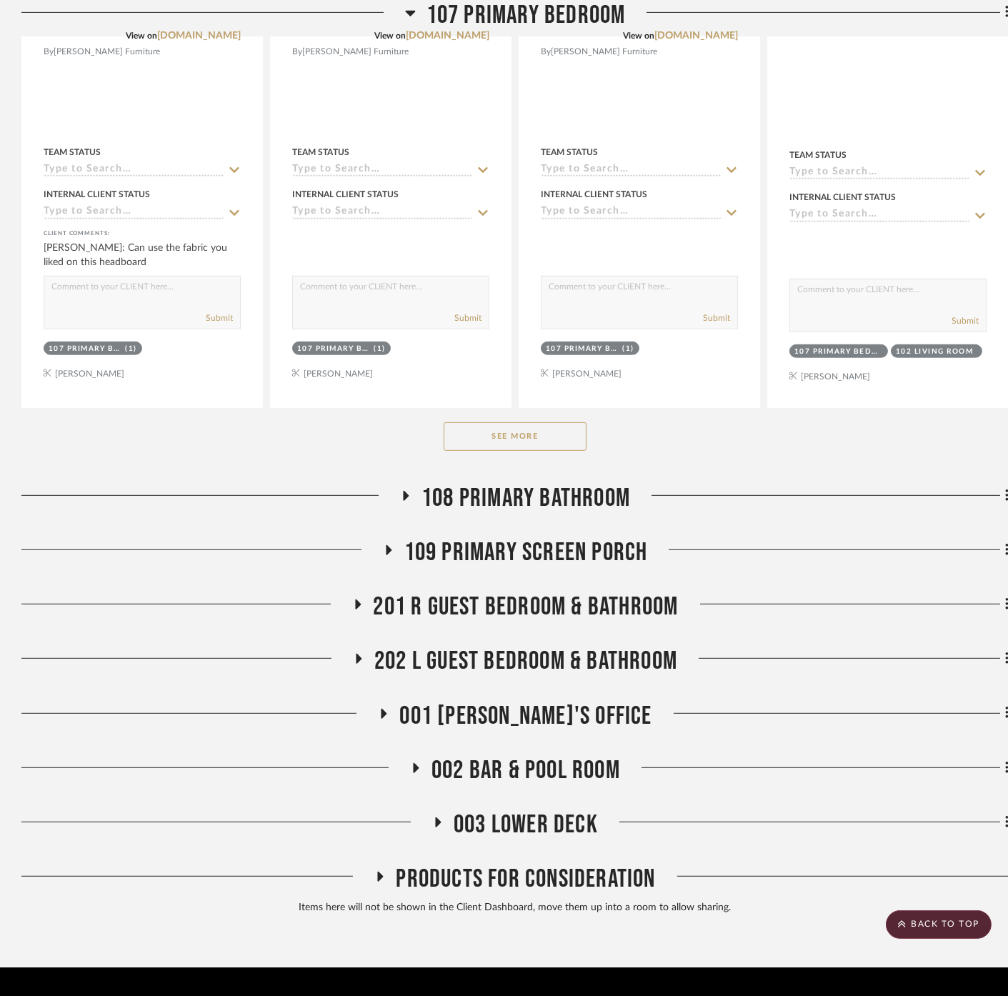
scroll to position [908, 0]
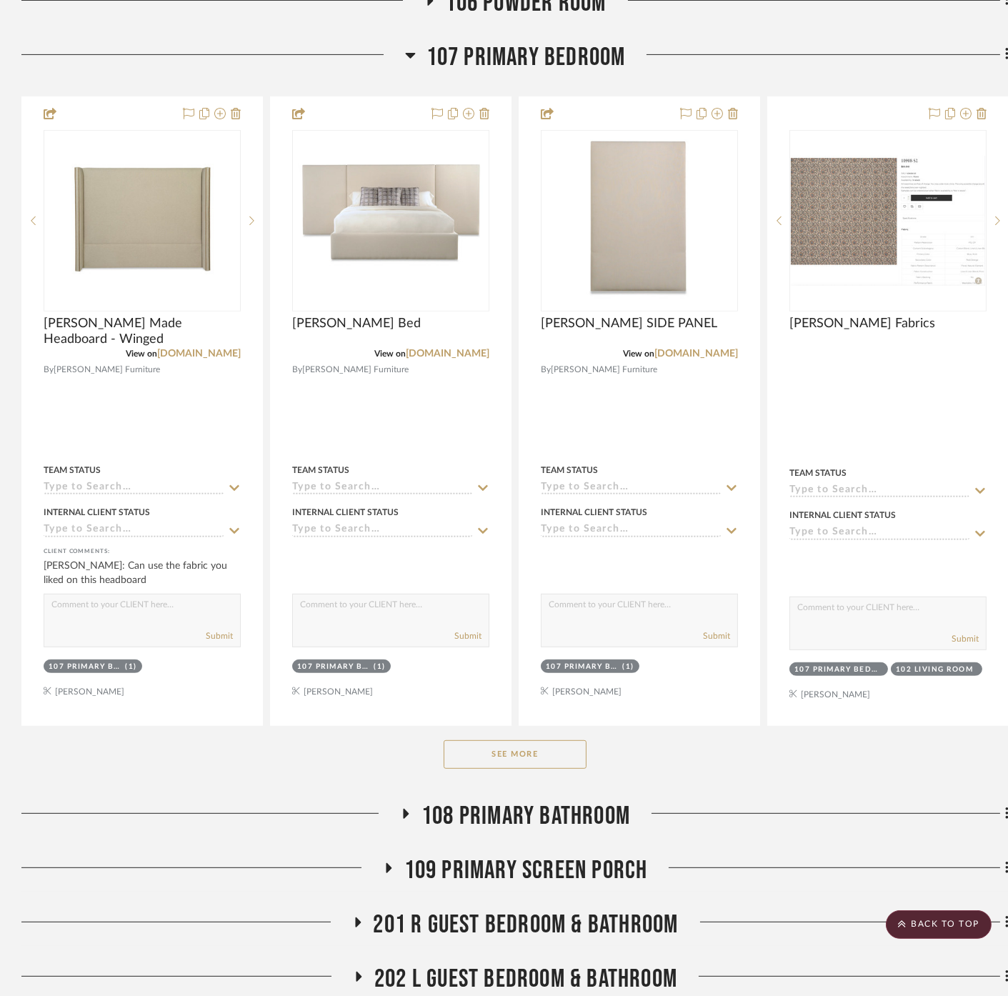
click at [555, 740] on button "See More" at bounding box center [515, 754] width 143 height 29
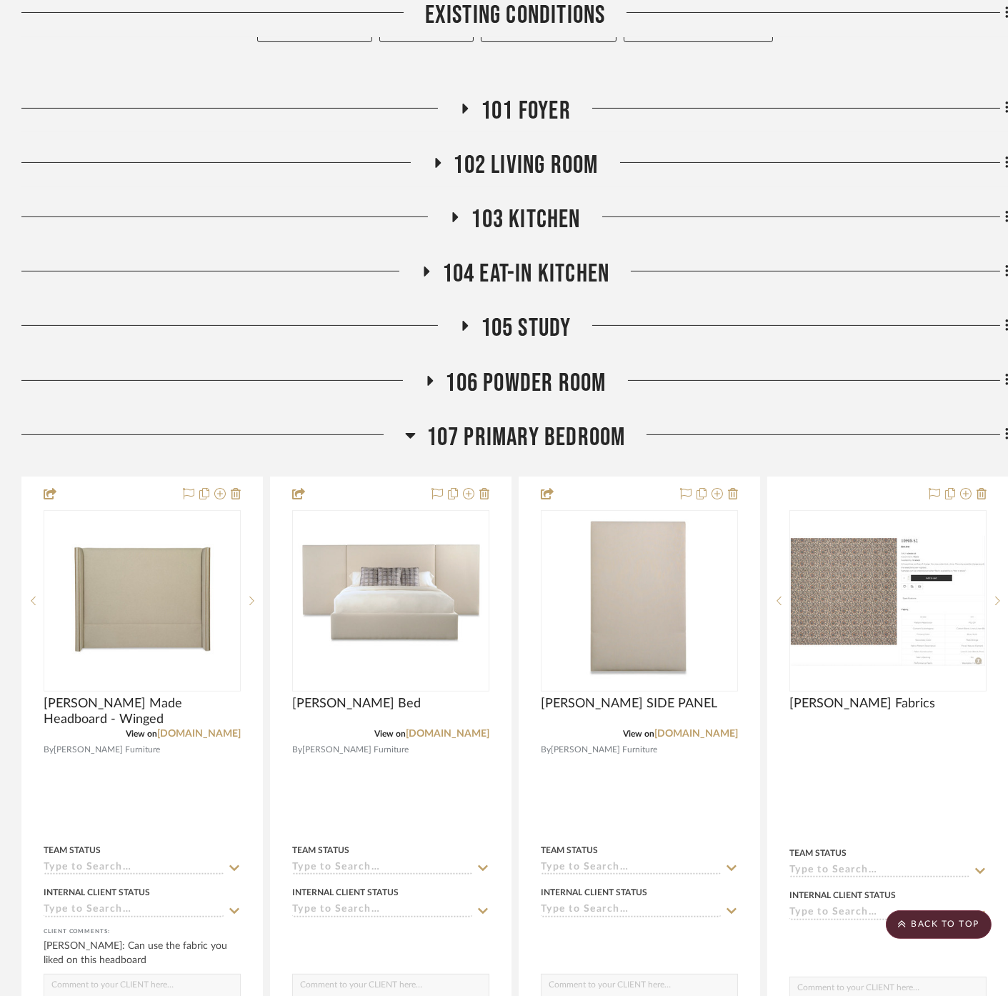
scroll to position [353, 0]
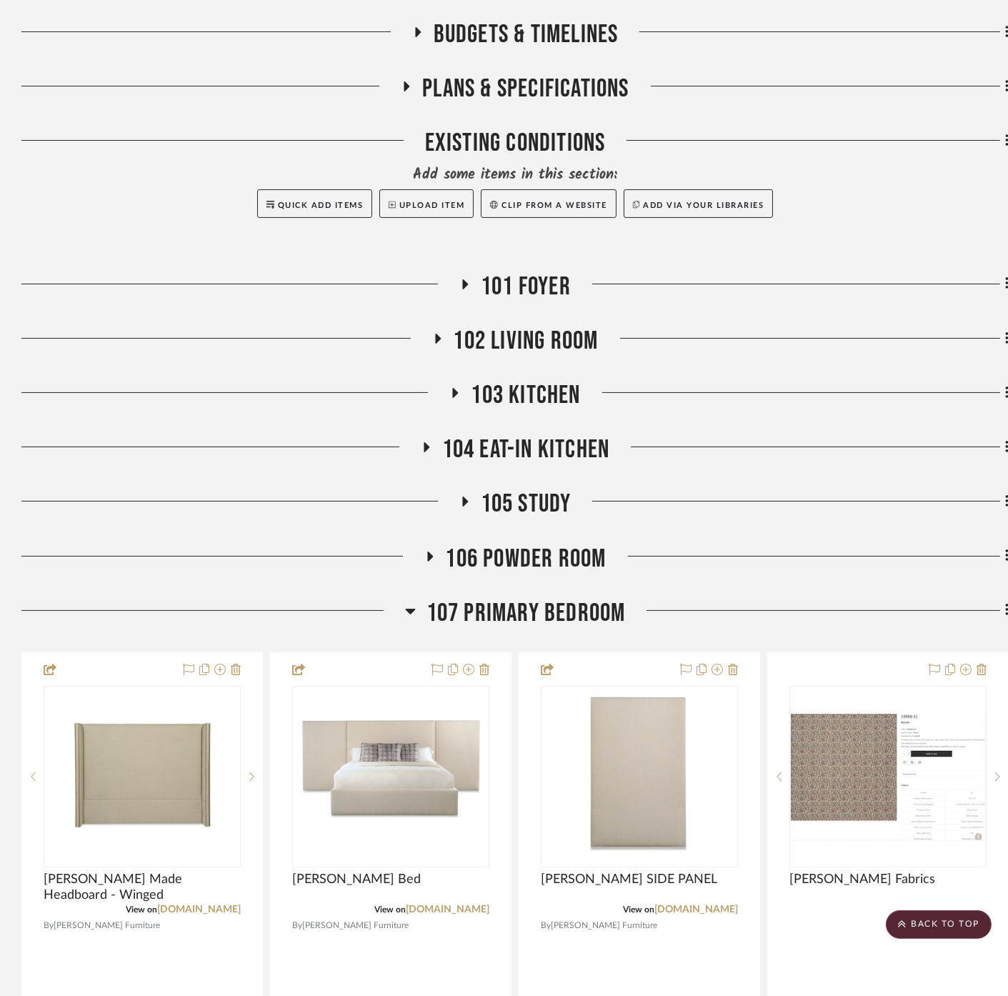
click at [495, 598] on span "107 Primary Bedroom" at bounding box center [525, 613] width 199 height 31
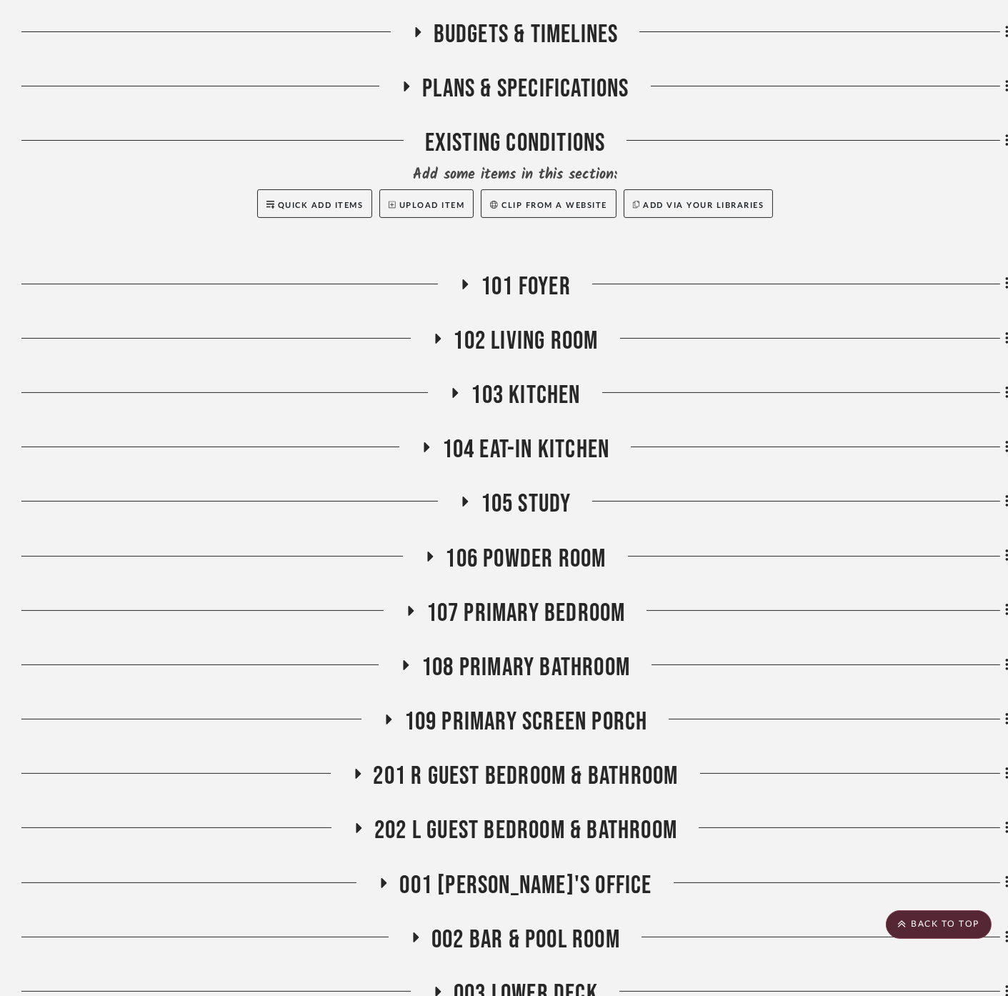
click at [518, 870] on span "001 [PERSON_NAME]'s Office" at bounding box center [525, 885] width 252 height 31
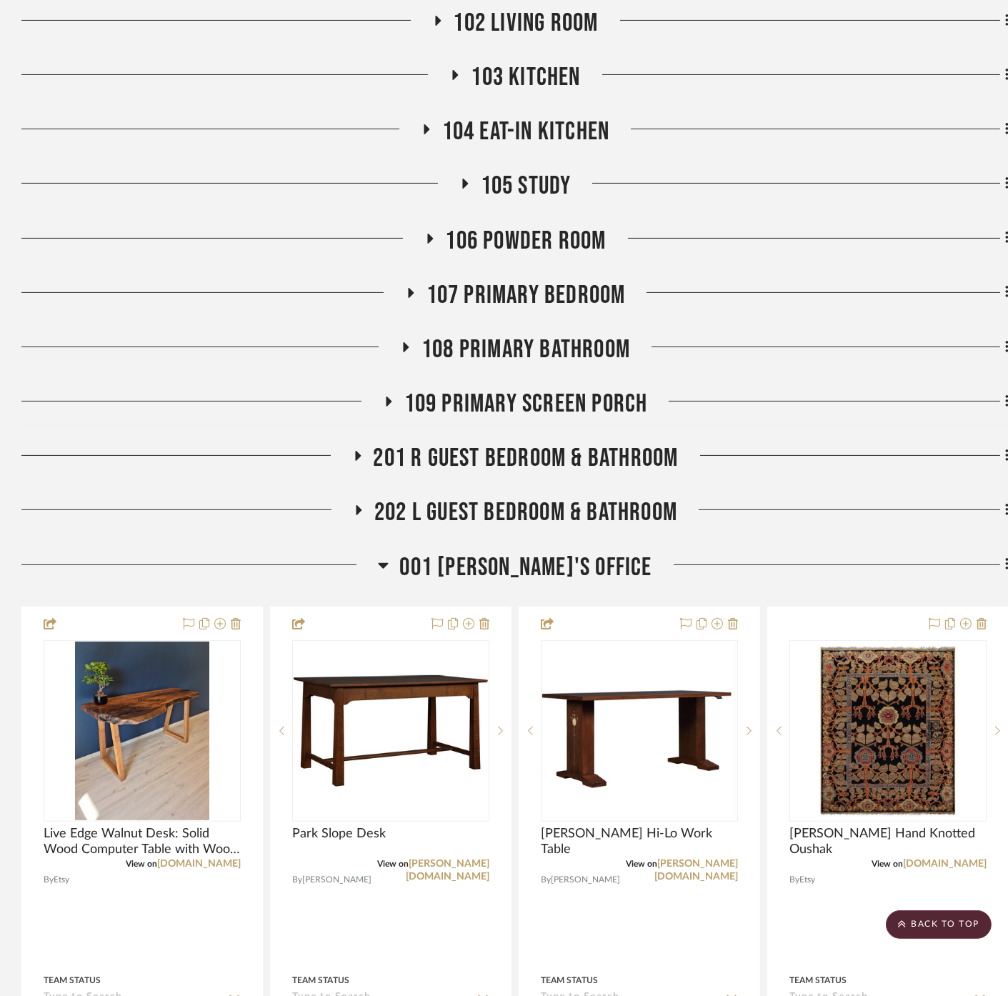
scroll to position [988, 0]
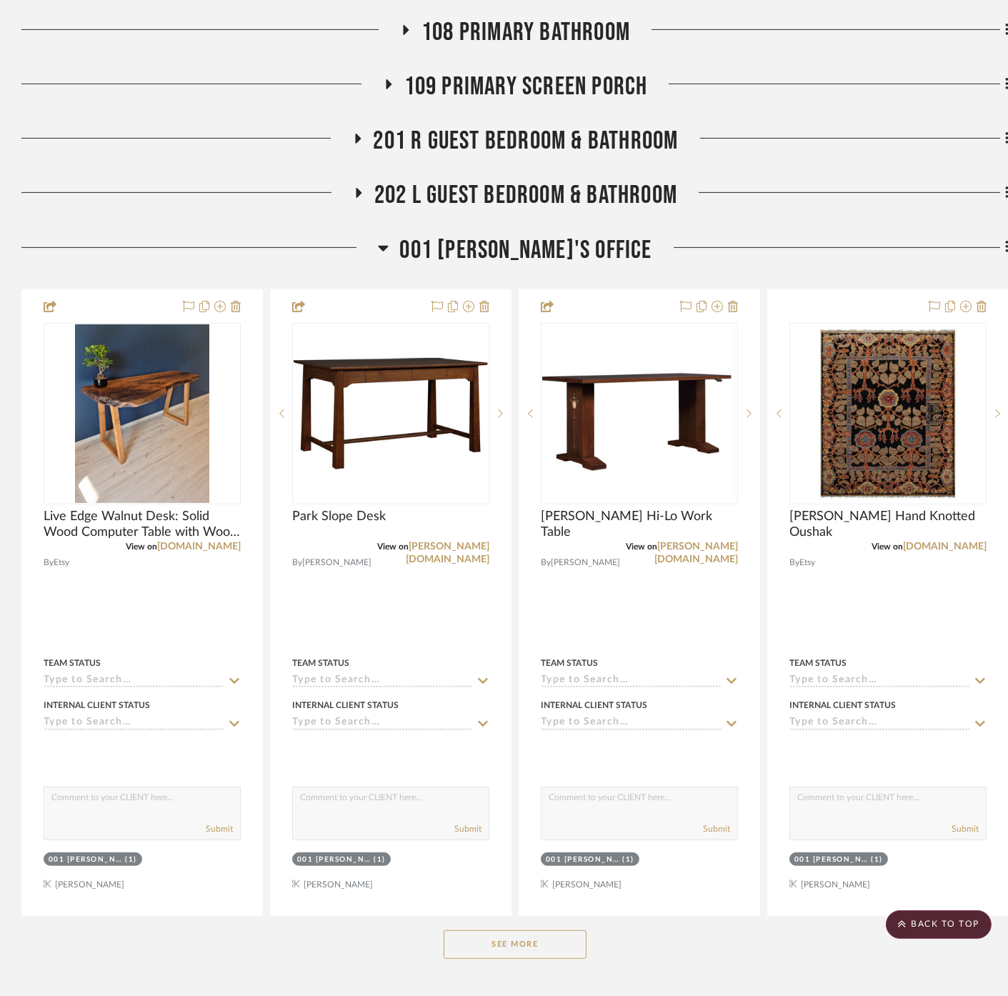
click at [500, 930] on button "See More" at bounding box center [515, 944] width 143 height 29
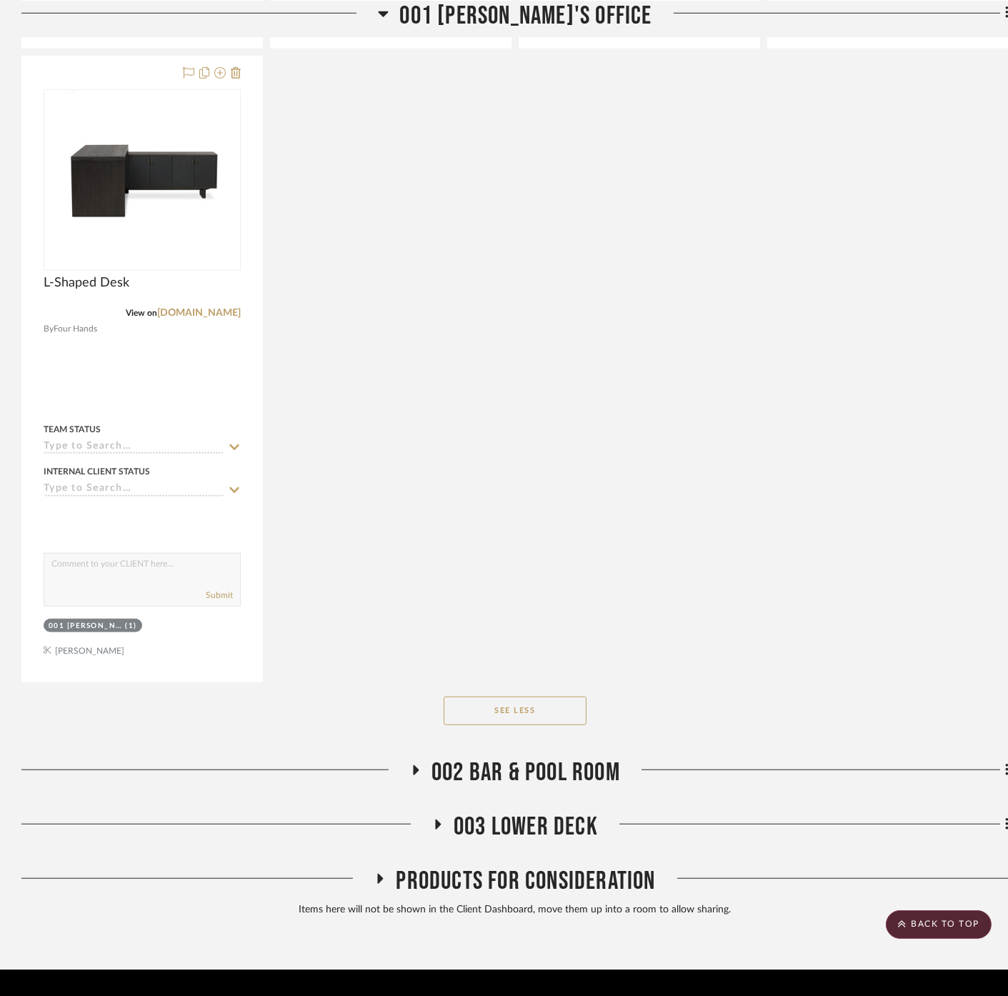
click at [538, 696] on button "See Less" at bounding box center [515, 710] width 143 height 29
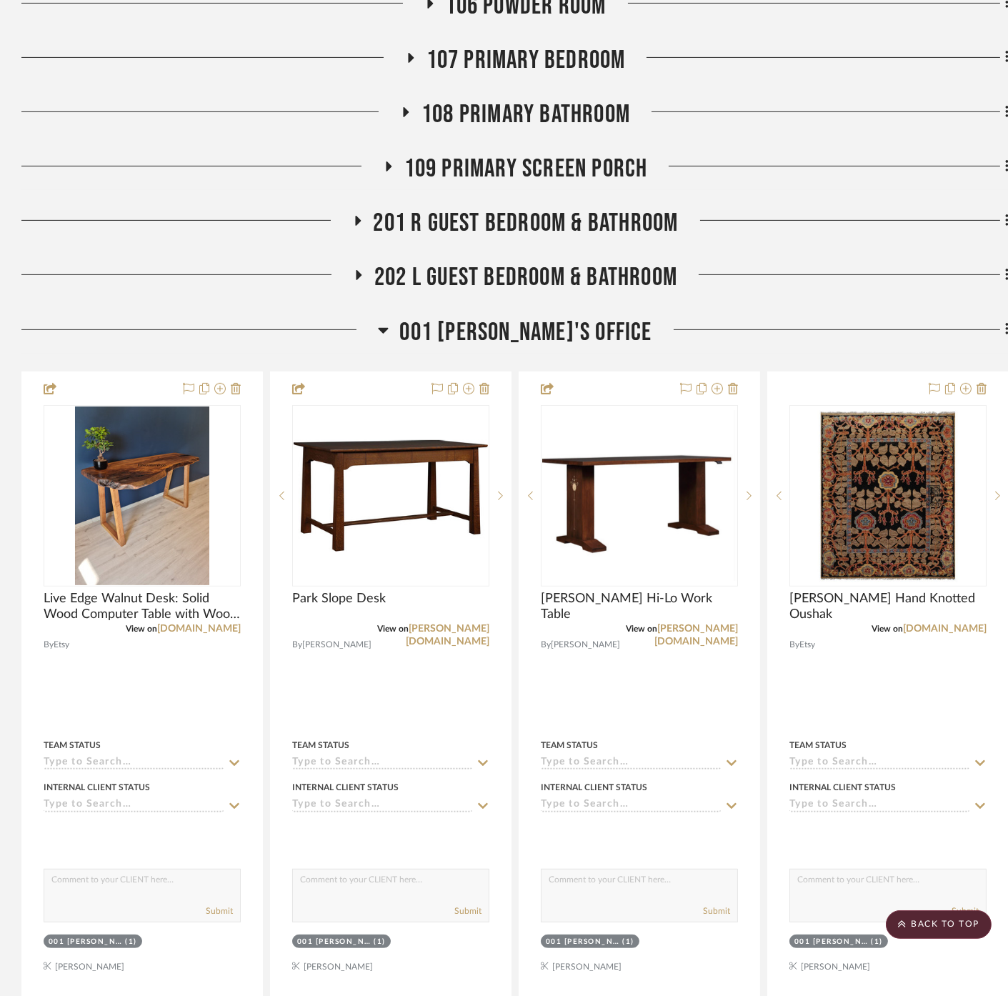
click at [526, 317] on span "001 [PERSON_NAME]'s Office" at bounding box center [525, 332] width 252 height 31
